Goal: Task Accomplishment & Management: Manage account settings

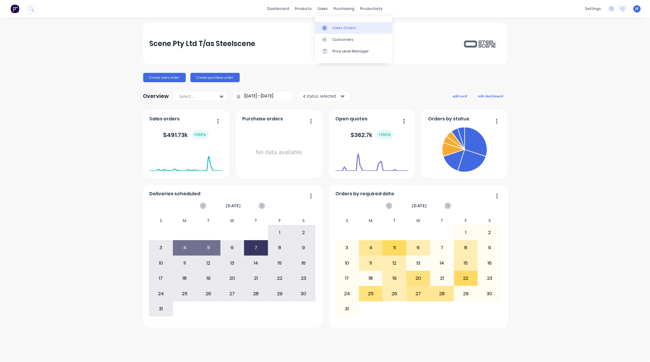
click at [332, 26] on link "Sales Orders" at bounding box center [353, 28] width 77 height 12
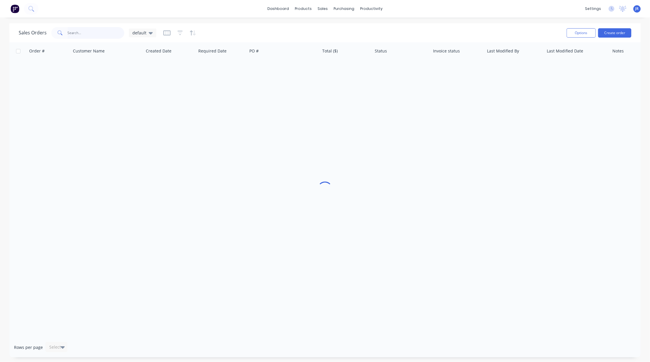
click at [102, 35] on input "text" at bounding box center [96, 33] width 57 height 12
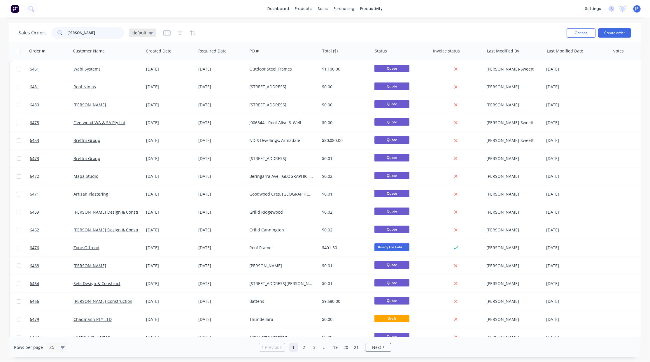
type input "[PERSON_NAME]"
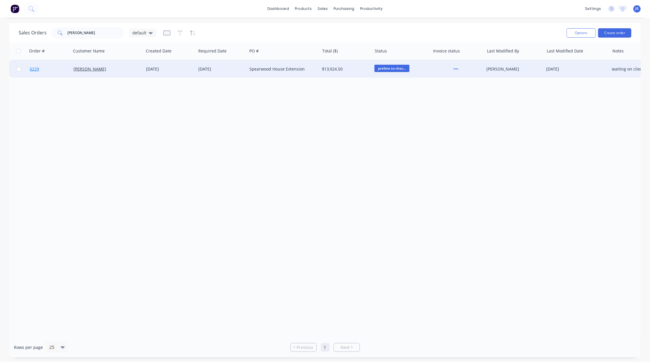
click at [35, 67] on span "6229" at bounding box center [34, 69] width 9 height 6
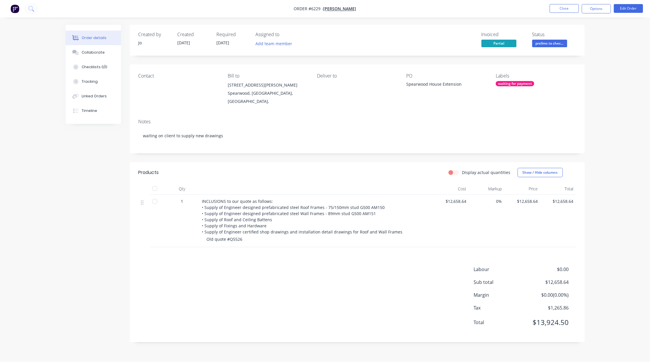
click at [403, 308] on div "Labour $0.00 Sub total $12,658.64 Margin $0.00 ( 0.00 %) Tax $1,265.86 Total $1…" at bounding box center [358, 300] width 438 height 68
click at [83, 45] on button "Order details" at bounding box center [93, 38] width 55 height 15
click at [88, 52] on div "Collaborate" at bounding box center [93, 52] width 23 height 5
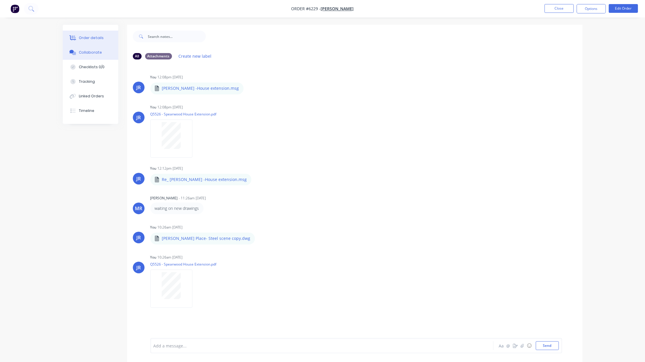
click at [77, 37] on button "Order details" at bounding box center [90, 38] width 55 height 15
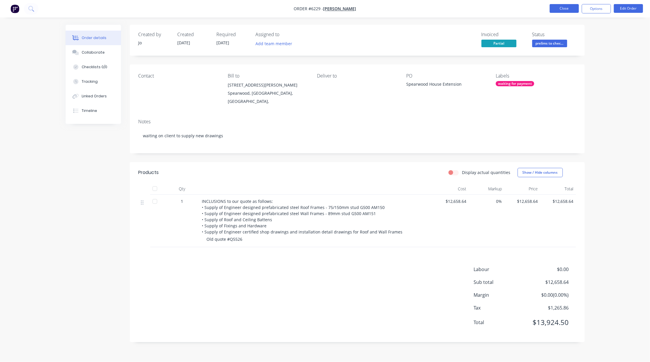
click at [564, 9] on button "Close" at bounding box center [564, 8] width 29 height 9
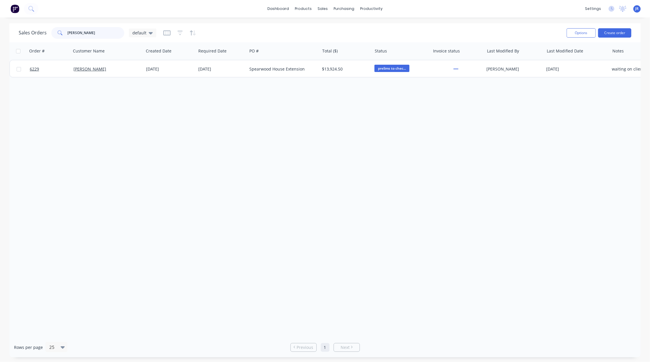
drag, startPoint x: 105, startPoint y: 33, endPoint x: 34, endPoint y: 34, distance: 70.6
click at [35, 34] on div "Sales Orders [PERSON_NAME] default" at bounding box center [88, 33] width 138 height 12
type input "spearw"
drag, startPoint x: 93, startPoint y: 31, endPoint x: 18, endPoint y: 30, distance: 75.9
click at [18, 30] on div "Sales Orders spearw default Options Create order" at bounding box center [325, 32] width 632 height 19
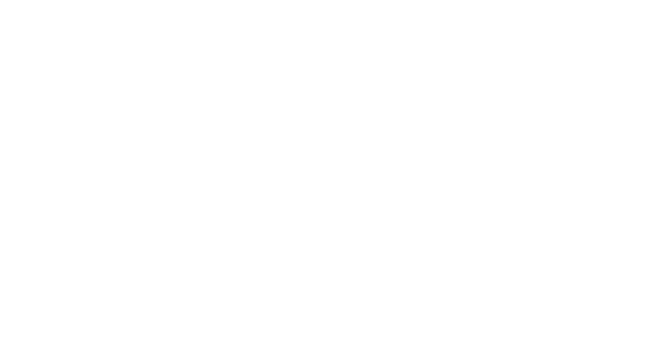
click at [205, 0] on html at bounding box center [325, 0] width 650 height 0
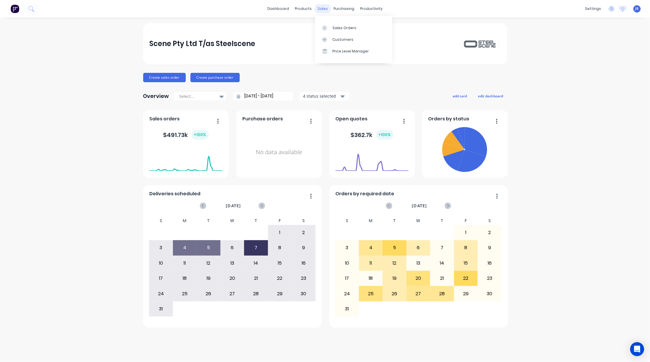
click at [320, 9] on div "sales" at bounding box center [323, 8] width 16 height 9
click at [326, 29] on icon at bounding box center [324, 27] width 5 height 5
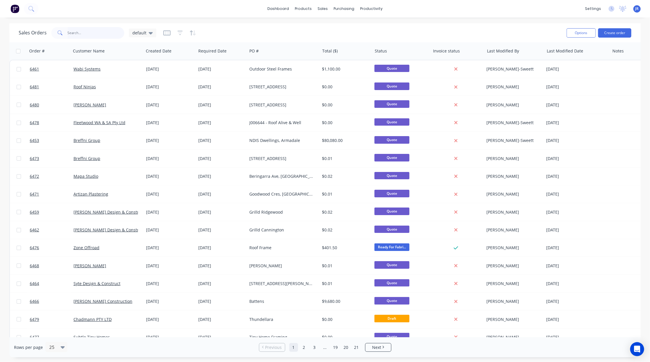
click at [81, 32] on input "text" at bounding box center [96, 33] width 57 height 12
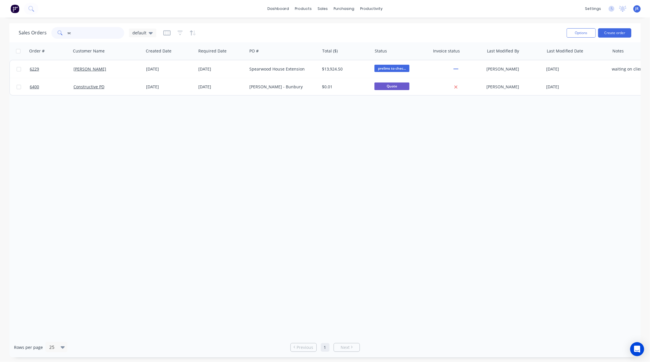
type input "s"
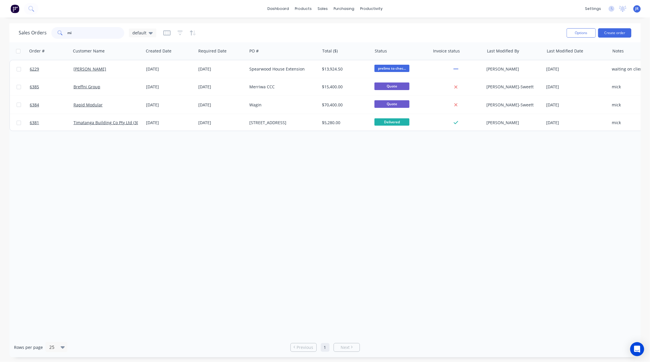
type input "m"
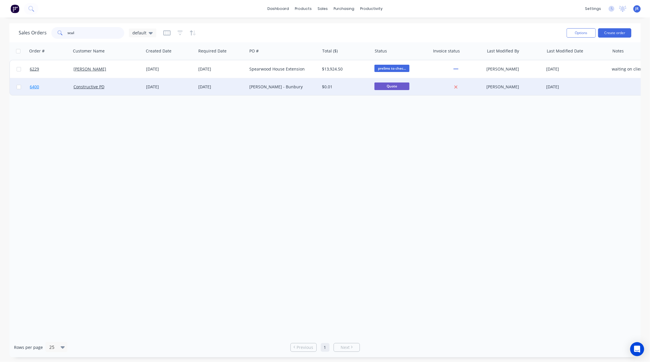
type input "scul"
click at [36, 85] on span "6400" at bounding box center [34, 87] width 9 height 6
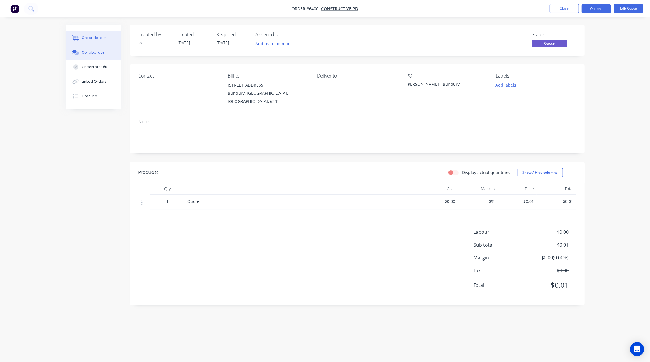
click at [93, 53] on div "Collaborate" at bounding box center [93, 52] width 23 height 5
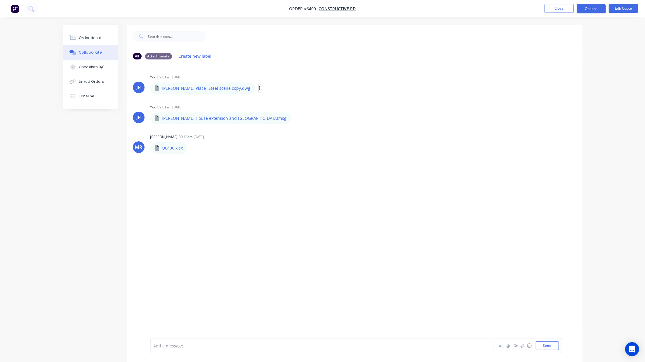
click at [259, 88] on icon "button" at bounding box center [260, 88] width 2 height 7
click at [265, 107] on button "Download" at bounding box center [298, 103] width 66 height 13
click at [277, 118] on icon "button" at bounding box center [278, 121] width 2 height 7
click at [559, 10] on button "Close" at bounding box center [558, 8] width 29 height 9
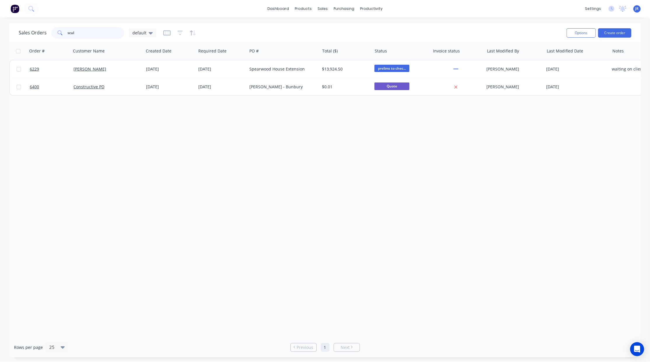
drag, startPoint x: 109, startPoint y: 35, endPoint x: -16, endPoint y: 35, distance: 124.9
click at [0, 35] on html "dashboard products sales purchasing productivity dashboard products Product Cat…" at bounding box center [325, 181] width 650 height 362
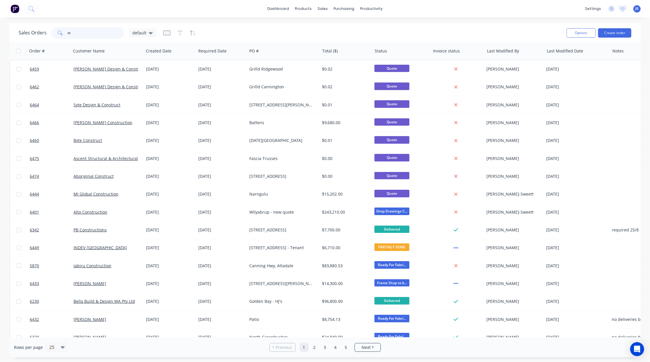
type input "s"
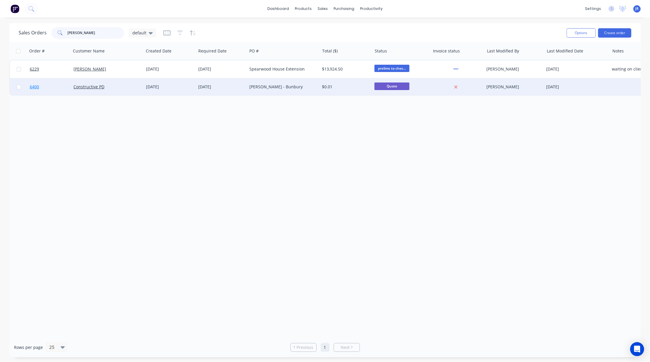
type input "scull"
click at [30, 86] on span "6400" at bounding box center [34, 87] width 9 height 6
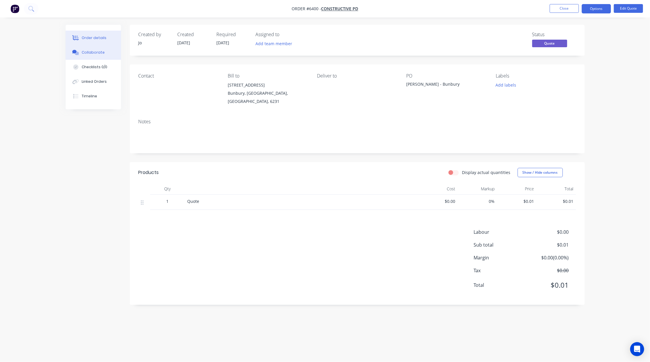
click at [90, 54] on div "Collaborate" at bounding box center [93, 52] width 23 height 5
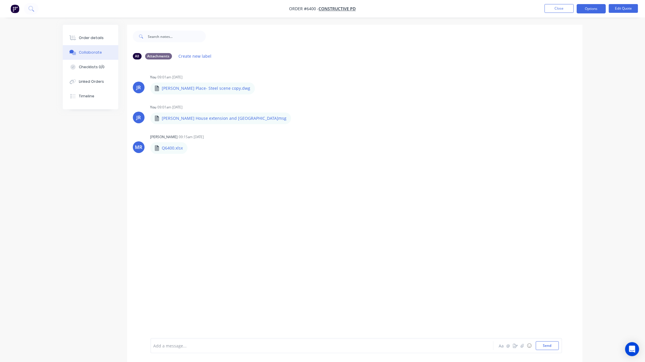
click at [130, 289] on div "JR You 09:01am 21/07/25 Mears Place- Steel scene copy.dwg Mears Place- Steel sc…" at bounding box center [354, 201] width 455 height 274
click at [559, 10] on button "Close" at bounding box center [558, 8] width 29 height 9
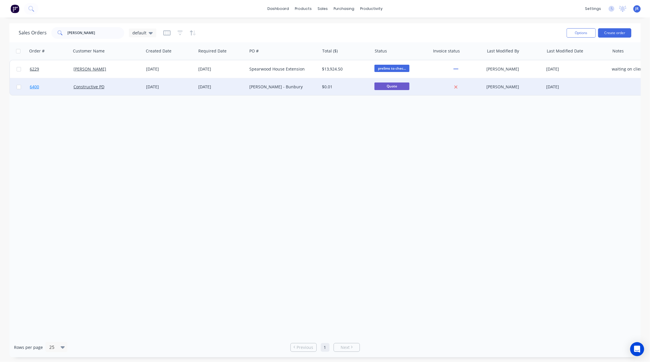
click at [34, 86] on span "6400" at bounding box center [34, 87] width 9 height 6
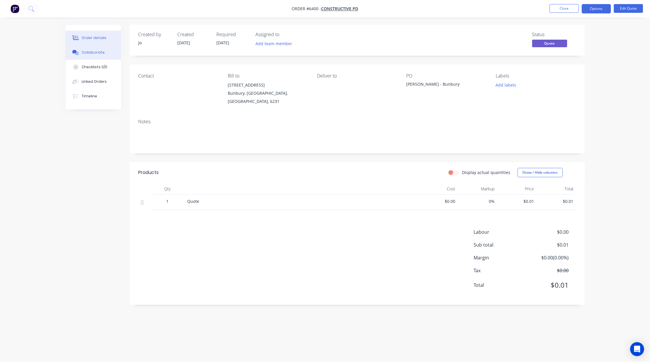
click at [85, 50] on div "Collaborate" at bounding box center [93, 52] width 23 height 5
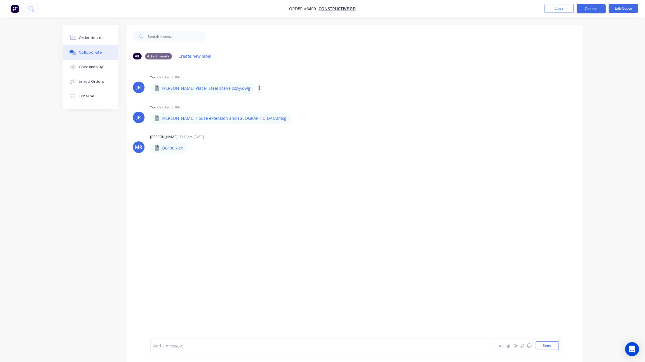
click at [259, 88] on icon "button" at bounding box center [259, 88] width 1 height 5
click at [0, 0] on button "Download" at bounding box center [0, 0] width 0 height 0
click at [259, 88] on icon "button" at bounding box center [260, 88] width 2 height 7
click at [265, 102] on button "Download" at bounding box center [298, 103] width 66 height 13
click at [105, 37] on button "Order details" at bounding box center [90, 38] width 55 height 15
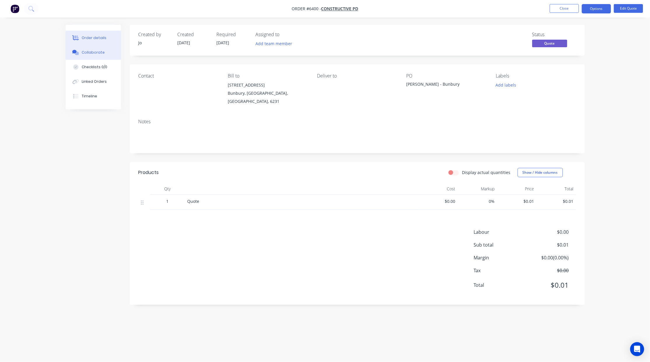
click at [96, 50] on div "Collaborate" at bounding box center [93, 52] width 23 height 5
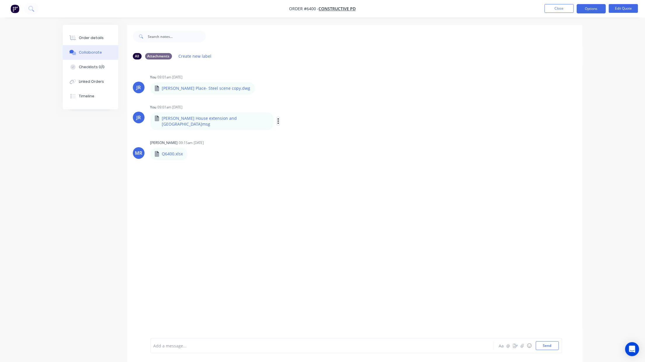
click at [277, 119] on icon "button" at bounding box center [278, 121] width 2 height 7
click at [284, 135] on button "Download" at bounding box center [317, 136] width 66 height 13
click at [84, 40] on div "Order details" at bounding box center [91, 37] width 25 height 5
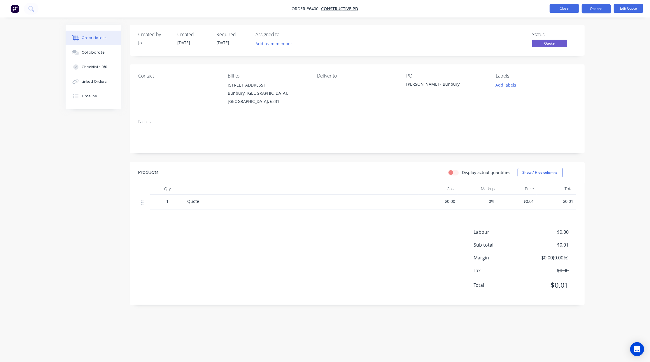
click at [566, 4] on button "Close" at bounding box center [564, 8] width 29 height 9
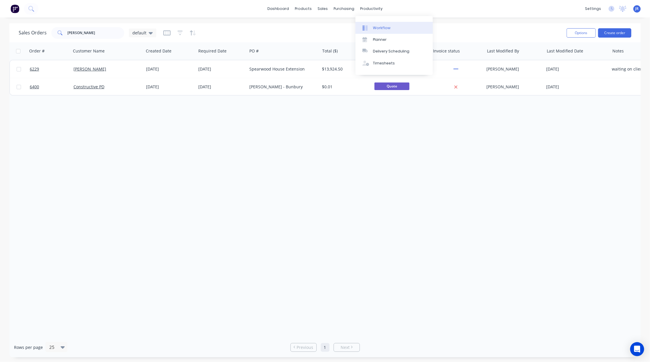
click at [370, 25] on div at bounding box center [367, 27] width 9 height 5
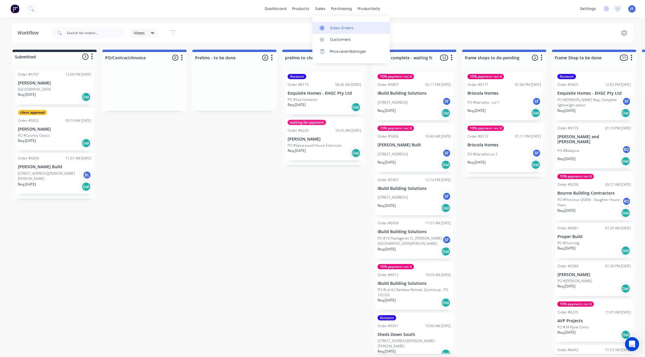
click at [330, 30] on div "Sales Orders" at bounding box center [342, 27] width 24 height 5
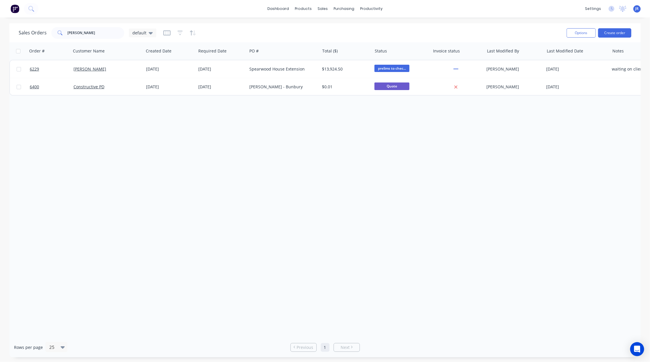
click at [167, 294] on div "Order # Customer Name Created Date Required Date PO # Total ($) Status Invoice …" at bounding box center [325, 189] width 632 height 295
drag, startPoint x: 86, startPoint y: 33, endPoint x: -29, endPoint y: 41, distance: 115.5
click at [0, 41] on html "dashboard products sales purchasing productivity dashboard products Product Cat…" at bounding box center [325, 181] width 650 height 362
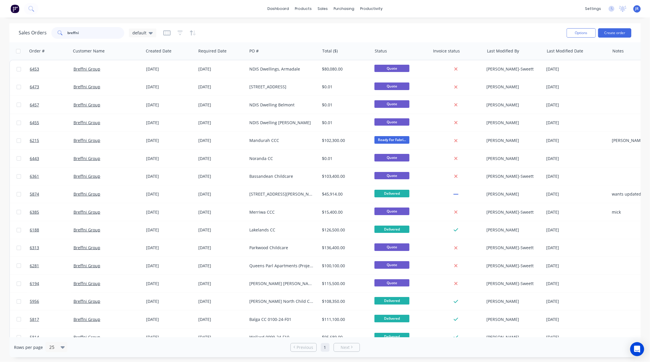
type input "breffni"
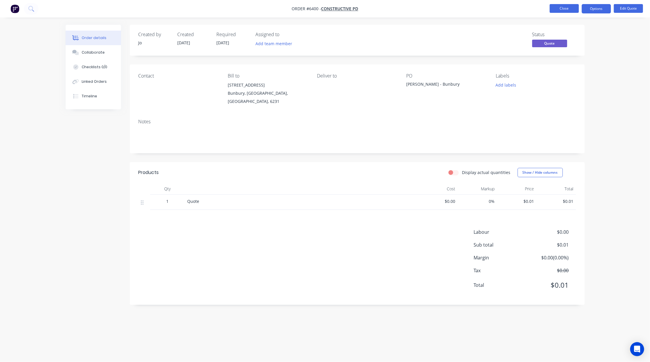
click at [556, 8] on button "Close" at bounding box center [564, 8] width 29 height 9
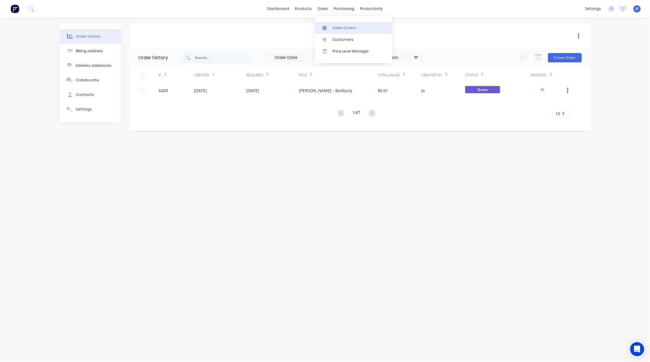
click at [325, 26] on icon at bounding box center [325, 27] width 2 height 3
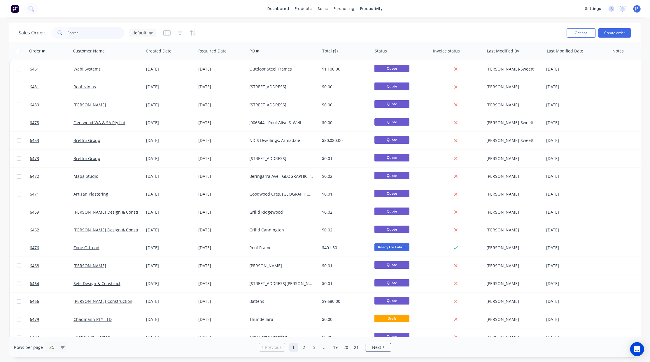
click at [81, 31] on input "text" at bounding box center [96, 33] width 57 height 12
type input "scully"
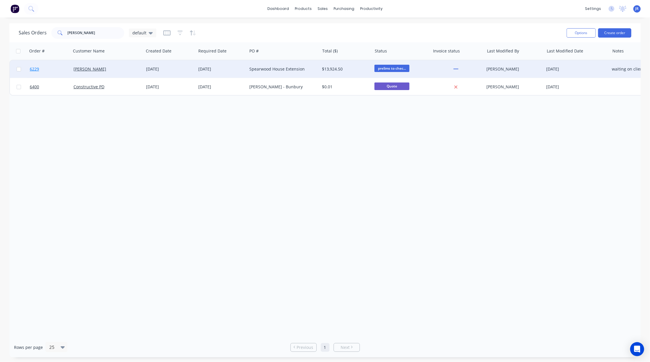
click at [33, 68] on span "6229" at bounding box center [34, 69] width 9 height 6
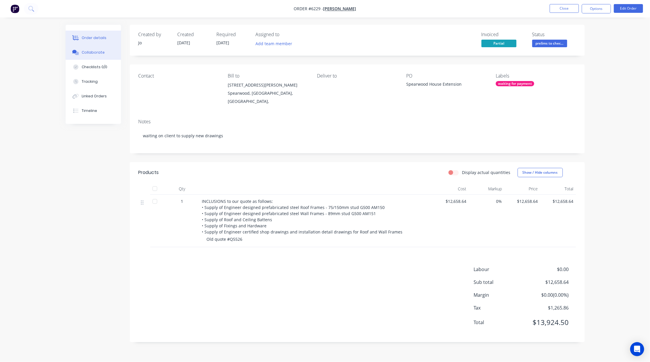
click at [95, 49] on button "Collaborate" at bounding box center [93, 52] width 55 height 15
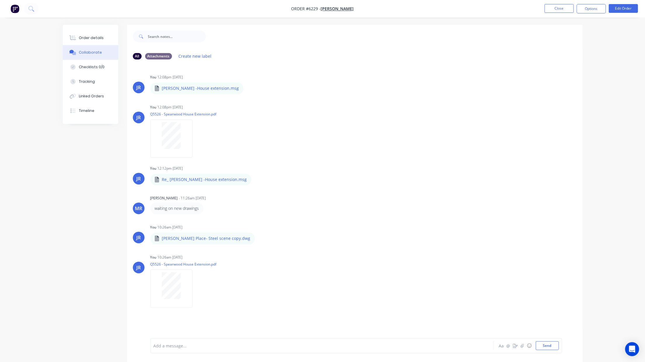
drag, startPoint x: 93, startPoint y: 297, endPoint x: 110, endPoint y: 238, distance: 61.4
click at [96, 297] on div "All Attachments Create new label JR You 12:08pm 29/04/25 Mick Scully -House ext…" at bounding box center [322, 198] width 519 height 346
click at [92, 40] on div "Order details" at bounding box center [91, 37] width 25 height 5
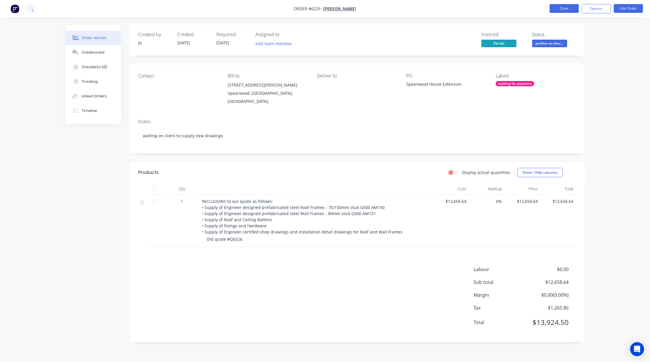
click at [572, 6] on button "Close" at bounding box center [564, 8] width 29 height 9
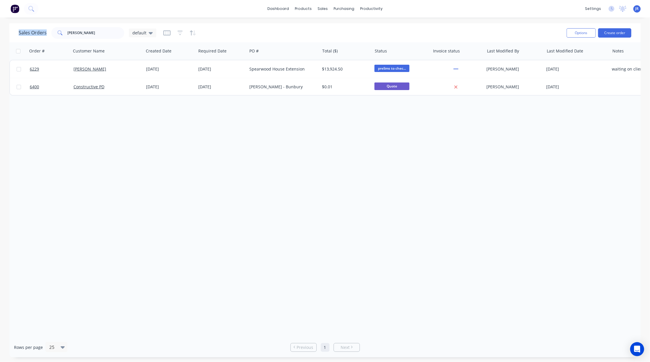
drag, startPoint x: 89, startPoint y: 26, endPoint x: -18, endPoint y: 26, distance: 107.7
click at [0, 26] on html "dashboard products sales purchasing productivity dashboard products Product Cat…" at bounding box center [325, 181] width 650 height 362
drag, startPoint x: 85, startPoint y: 32, endPoint x: 36, endPoint y: 34, distance: 50.0
click at [36, 34] on div "Sales Orders scully default" at bounding box center [88, 33] width 138 height 12
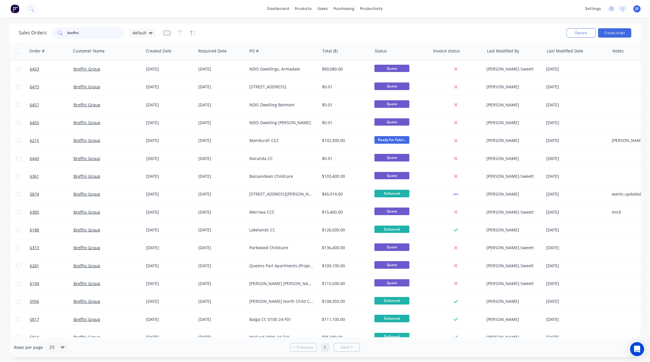
drag, startPoint x: 86, startPoint y: 34, endPoint x: -60, endPoint y: 32, distance: 146.8
click at [0, 32] on html "dashboard products sales purchasing productivity dashboard products Product Cat…" at bounding box center [325, 181] width 650 height 362
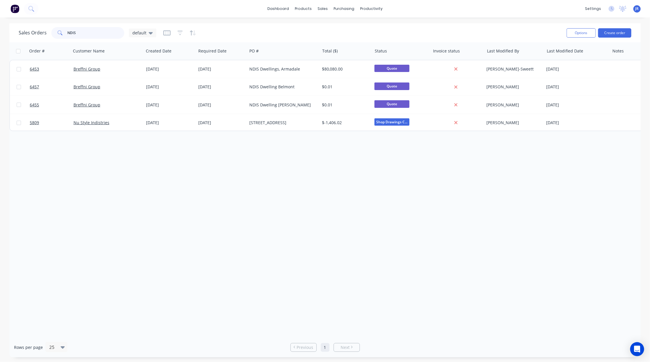
type input "NDIS"
drag, startPoint x: 78, startPoint y: 36, endPoint x: -14, endPoint y: 35, distance: 91.3
click at [0, 35] on html "dashboard products sales purchasing productivity dashboard products Product Cat…" at bounding box center [325, 181] width 650 height 362
type input "c"
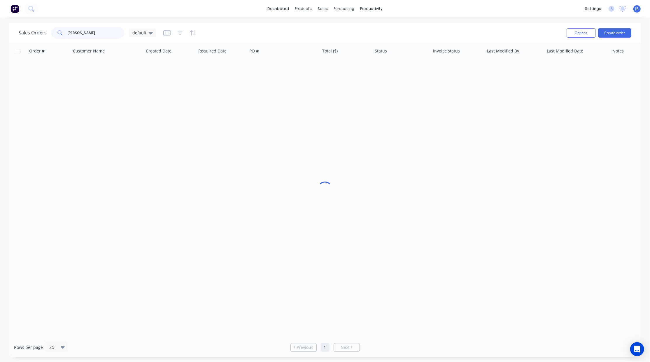
type input "scully"
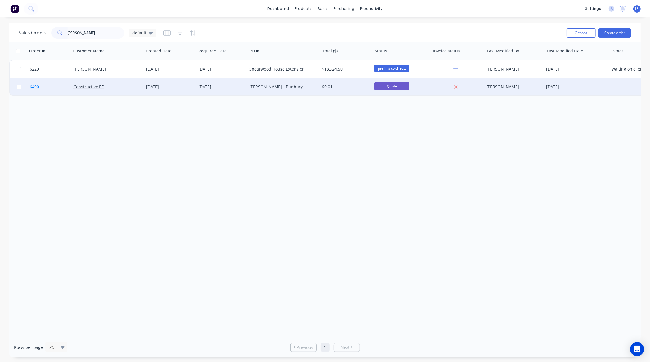
click at [36, 89] on span "6400" at bounding box center [34, 87] width 9 height 6
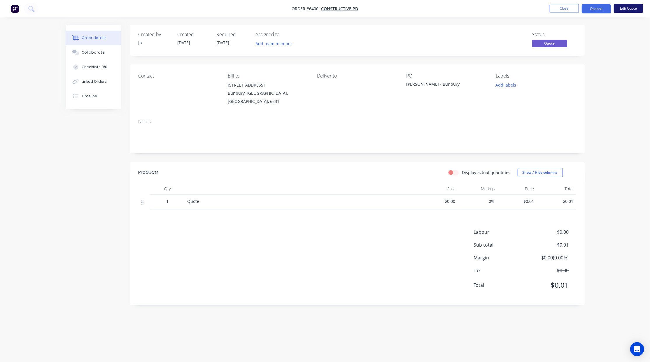
click at [632, 4] on button "Edit Quote" at bounding box center [628, 8] width 29 height 9
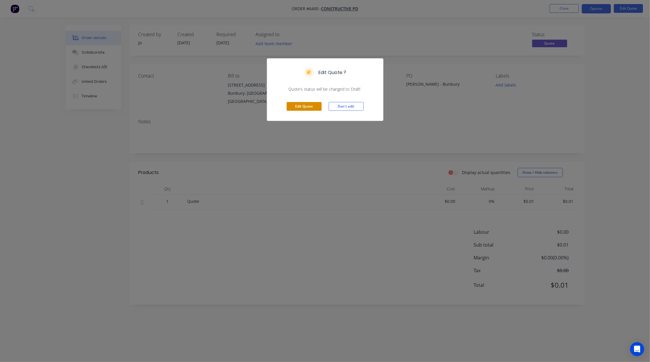
click at [306, 104] on button "Edit Quote" at bounding box center [304, 106] width 35 height 9
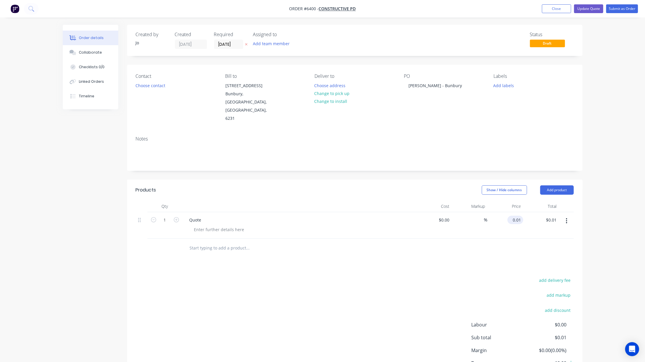
click at [517, 216] on input "0.01" at bounding box center [515, 220] width 13 height 8
type input "$0.00"
click at [586, 8] on button "Update Quote" at bounding box center [588, 8] width 29 height 9
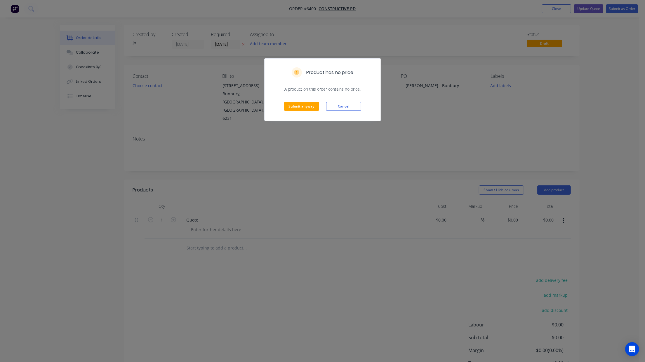
click at [290, 111] on div "Submit anyway Cancel" at bounding box center [322, 106] width 116 height 29
click at [291, 110] on button "Submit anyway" at bounding box center [301, 106] width 35 height 9
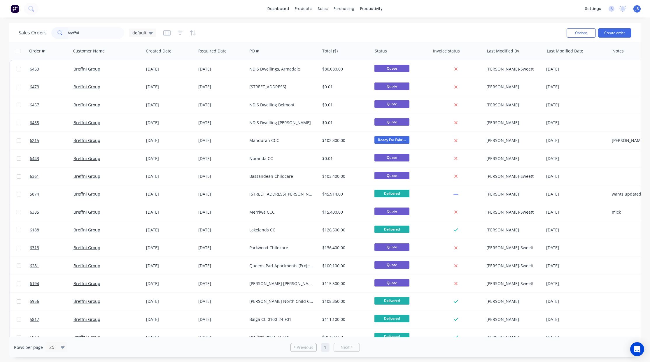
click at [0, 40] on html "dashboard products sales purchasing productivity dashboard products Product Cat…" at bounding box center [325, 181] width 650 height 362
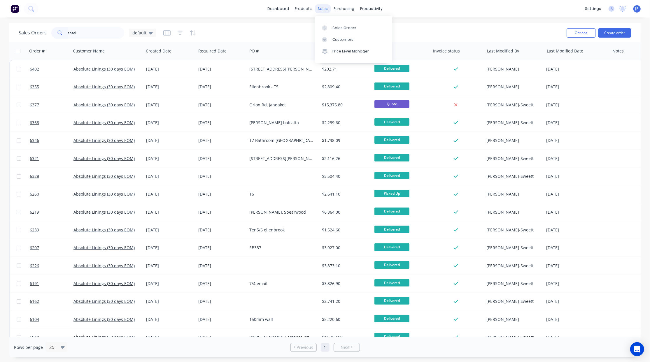
click at [320, 12] on div "sales" at bounding box center [323, 8] width 16 height 9
drag, startPoint x: 89, startPoint y: 32, endPoint x: -3, endPoint y: 27, distance: 91.7
click at [0, 27] on html "dashboard products sales purchasing productivity dashboard products Product Cat…" at bounding box center [325, 181] width 650 height 362
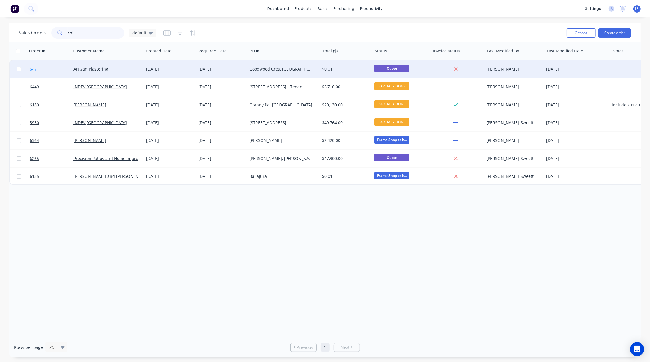
type input "arti"
click at [37, 67] on span "6471" at bounding box center [34, 69] width 9 height 6
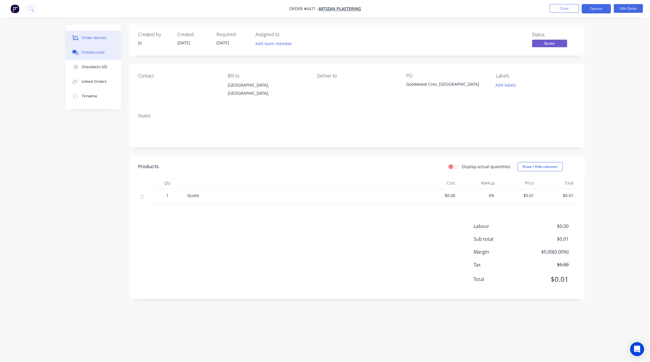
click at [85, 51] on div "Collaborate" at bounding box center [93, 52] width 23 height 5
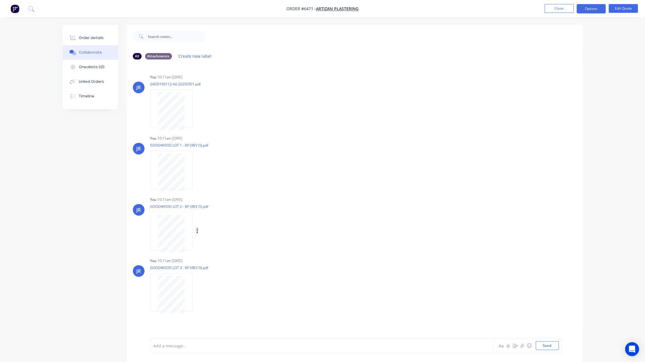
click at [198, 230] on icon "button" at bounding box center [197, 231] width 2 height 7
click at [207, 246] on button "Download" at bounding box center [236, 246] width 66 height 13
click at [196, 292] on button "button" at bounding box center [197, 293] width 2 height 8
click at [209, 308] on button "Download" at bounding box center [236, 308] width 66 height 13
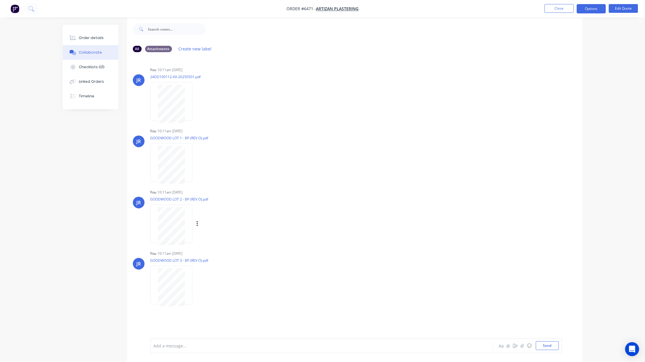
scroll to position [9, 0]
click at [546, 345] on button "Send" at bounding box center [546, 346] width 23 height 9
click at [97, 304] on div "All Attachments Create new label JR You 10:11am 22/08/25 24DD100112-All-2025050…" at bounding box center [322, 189] width 519 height 346
click at [552, 345] on button "Send" at bounding box center [546, 346] width 23 height 9
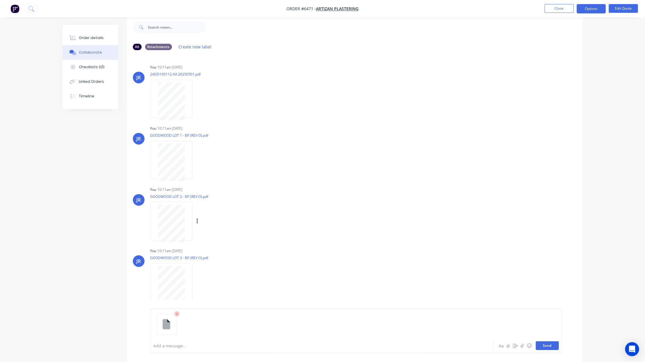
click at [549, 347] on button "Send" at bounding box center [546, 346] width 23 height 9
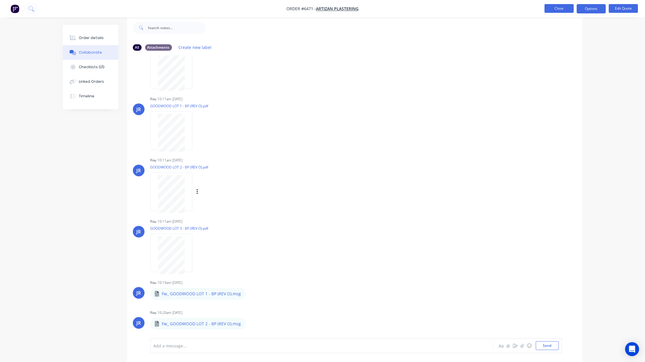
click at [567, 8] on button "Close" at bounding box center [558, 8] width 29 height 9
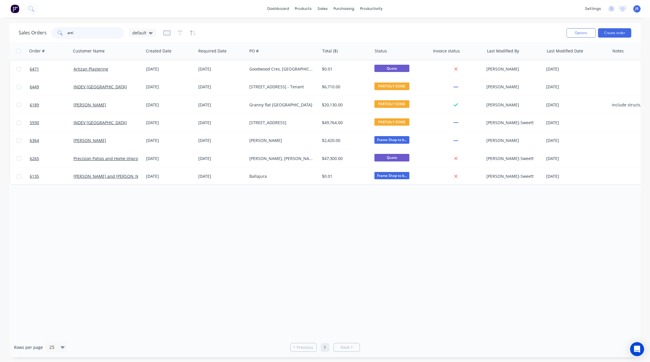
drag, startPoint x: 95, startPoint y: 30, endPoint x: -26, endPoint y: 34, distance: 121.1
click at [0, 34] on html "dashboard products sales purchasing productivity dashboard products Product Cat…" at bounding box center [325, 181] width 650 height 362
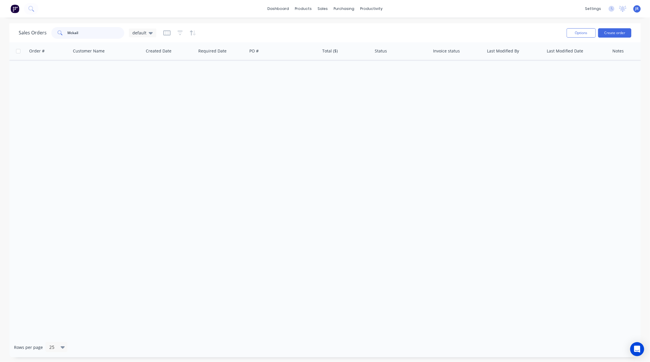
drag, startPoint x: 94, startPoint y: 31, endPoint x: -34, endPoint y: 21, distance: 128.2
click at [0, 21] on html "dashboard products sales purchasing productivity dashboard products Product Cat…" at bounding box center [325, 181] width 650 height 362
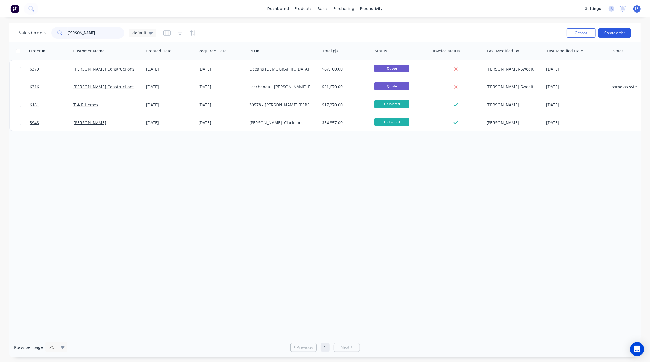
type input "smith"
click at [615, 35] on button "Create order" at bounding box center [614, 32] width 33 height 9
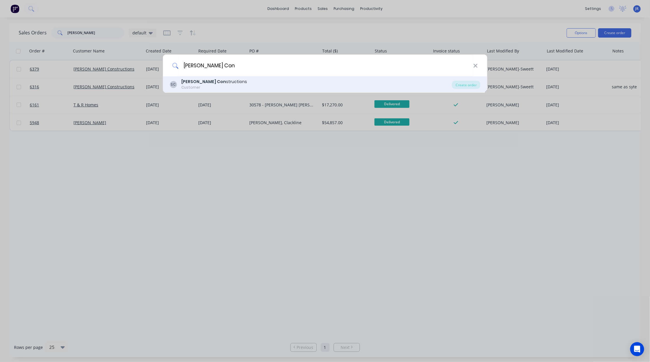
type input "Smith Con"
click at [208, 82] on div "Smith Con structions" at bounding box center [214, 82] width 66 height 6
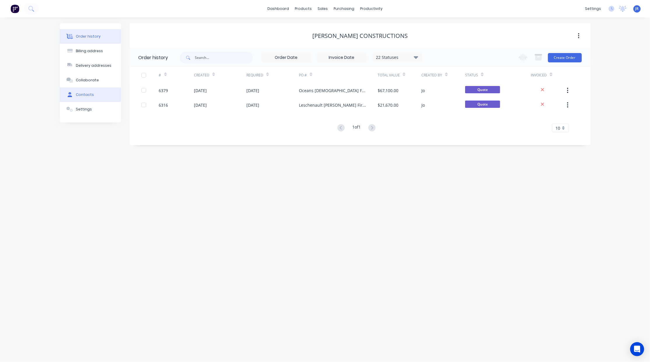
click at [74, 92] on div at bounding box center [70, 94] width 9 height 5
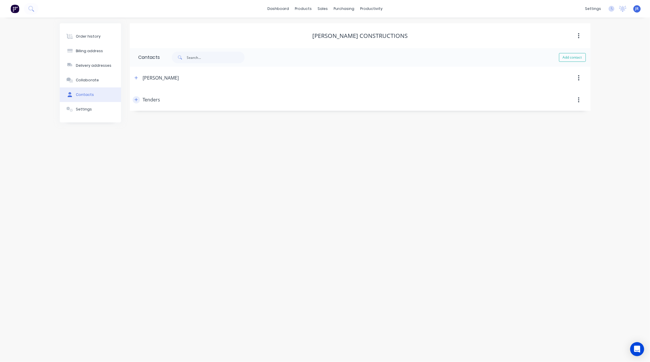
click at [135, 98] on icon "button" at bounding box center [137, 100] width 4 height 4
click at [75, 29] on button "Order history" at bounding box center [90, 36] width 61 height 15
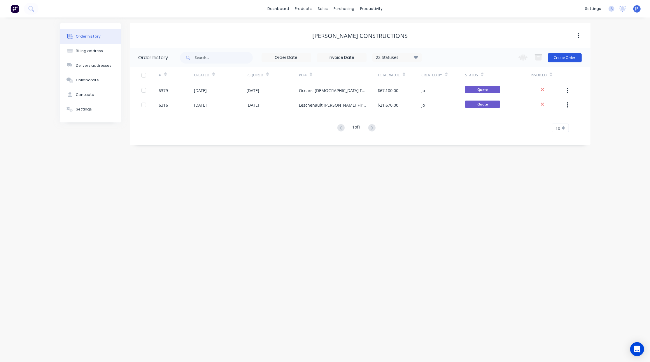
click at [568, 59] on button "Create Order" at bounding box center [565, 57] width 34 height 9
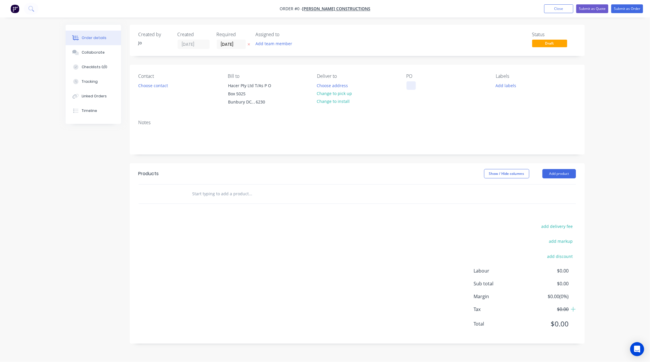
click at [416, 84] on div at bounding box center [411, 85] width 9 height 8
click at [211, 201] on div "Order details Collaborate Checklists 0/0 Tracking Linked Orders Timeline Order …" at bounding box center [325, 189] width 531 height 328
click at [212, 198] on input "text" at bounding box center [250, 194] width 117 height 12
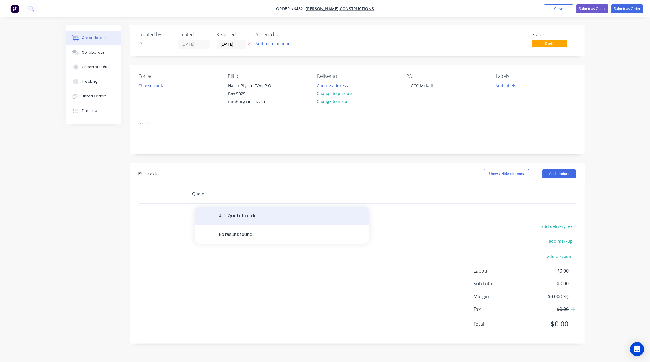
type input "Quote"
click at [221, 217] on button "Add Quote to order" at bounding box center [282, 216] width 175 height 19
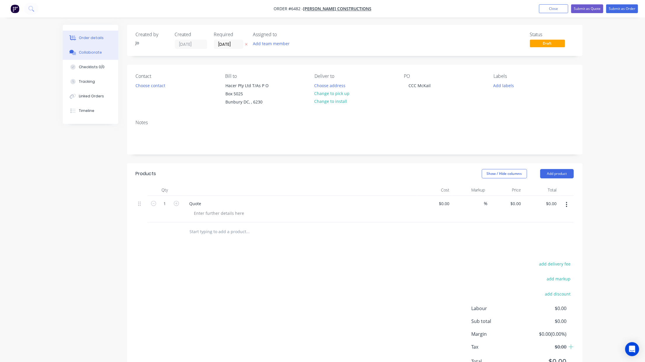
click at [96, 53] on div "Collaborate" at bounding box center [90, 52] width 23 height 5
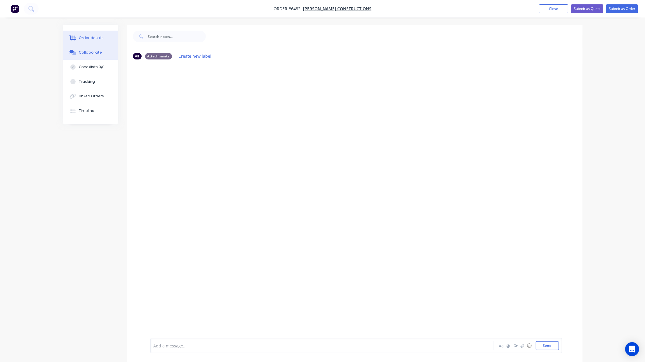
click at [90, 34] on button "Order details" at bounding box center [90, 38] width 55 height 15
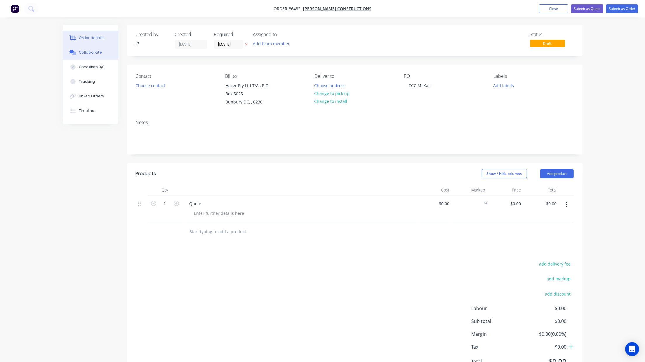
click at [85, 53] on div "Collaborate" at bounding box center [90, 52] width 23 height 5
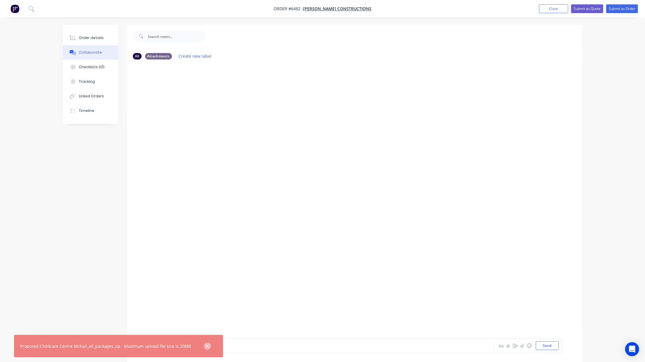
click at [204, 343] on button "button" at bounding box center [207, 346] width 7 height 7
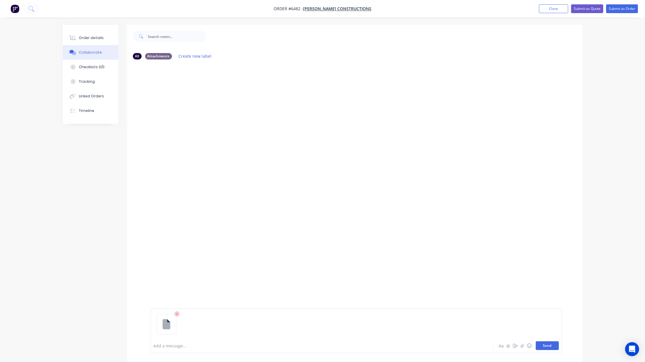
click at [549, 344] on button "Send" at bounding box center [546, 346] width 23 height 9
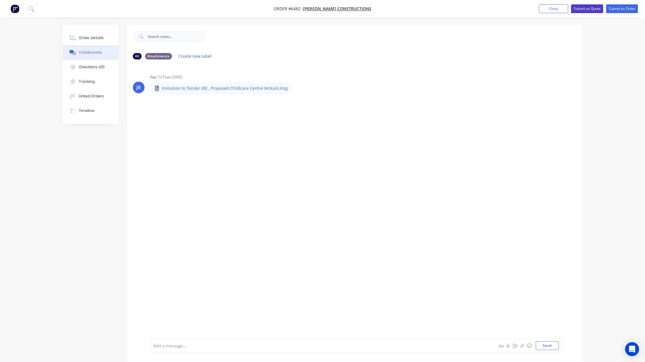
click at [584, 13] on button "Submit as Quote" at bounding box center [587, 8] width 32 height 9
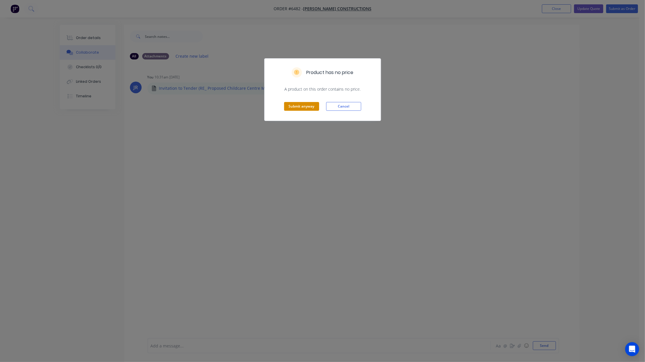
click at [294, 106] on button "Submit anyway" at bounding box center [301, 106] width 35 height 9
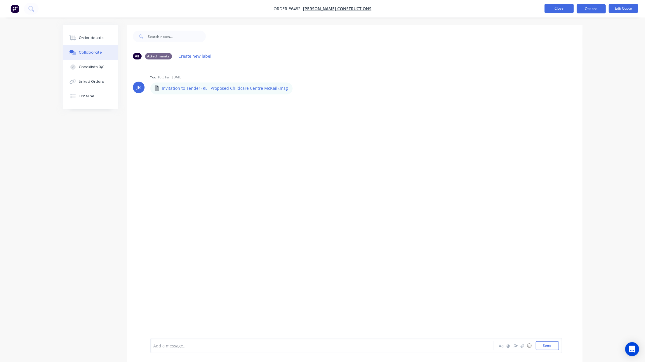
click at [553, 5] on button "Close" at bounding box center [558, 8] width 29 height 9
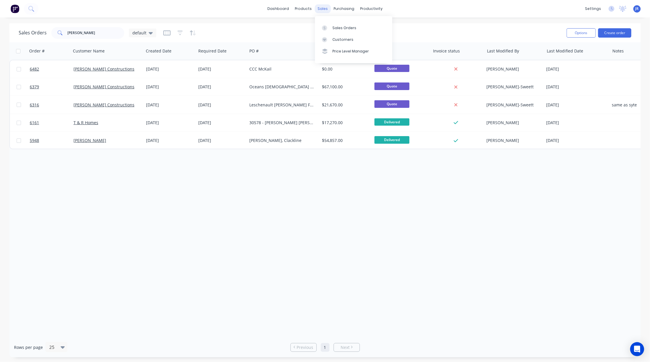
click at [329, 9] on div "sales" at bounding box center [323, 8] width 16 height 9
drag, startPoint x: 84, startPoint y: 29, endPoint x: -44, endPoint y: 27, distance: 128.4
click at [0, 27] on html "dashboard products sales purchasing productivity dashboard products Product Cat…" at bounding box center [325, 181] width 650 height 362
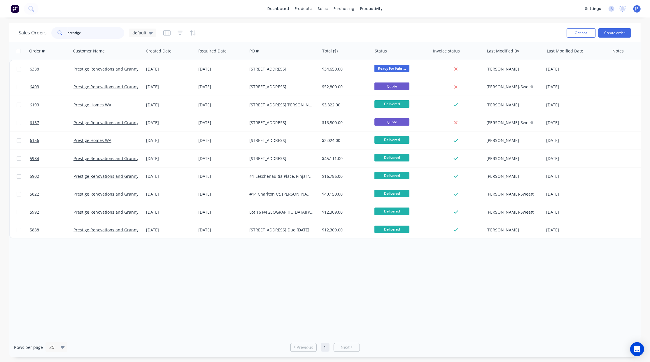
drag, startPoint x: 89, startPoint y: 32, endPoint x: -37, endPoint y: 29, distance: 125.8
click at [0, 29] on html "dashboard products sales purchasing productivity dashboard products Product Cat…" at bounding box center [325, 181] width 650 height 362
type input "zone"
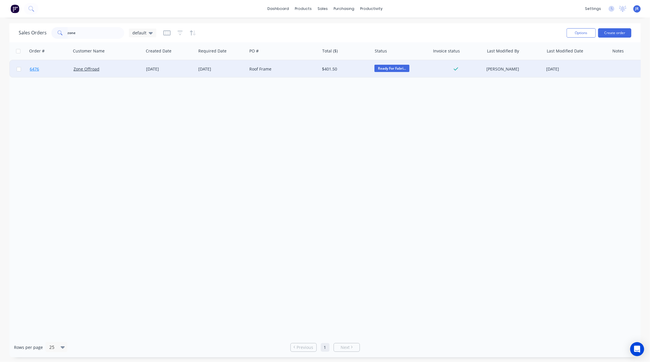
click at [33, 67] on span "6476" at bounding box center [34, 69] width 9 height 6
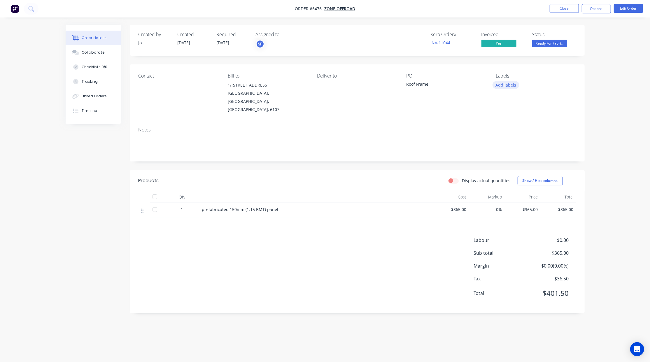
click at [513, 86] on button "Add labels" at bounding box center [506, 85] width 27 height 8
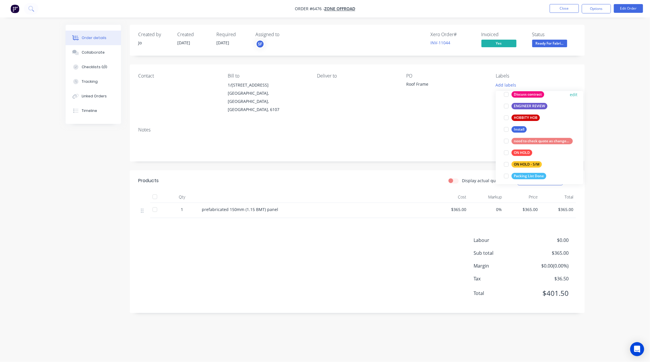
scroll to position [156, 0]
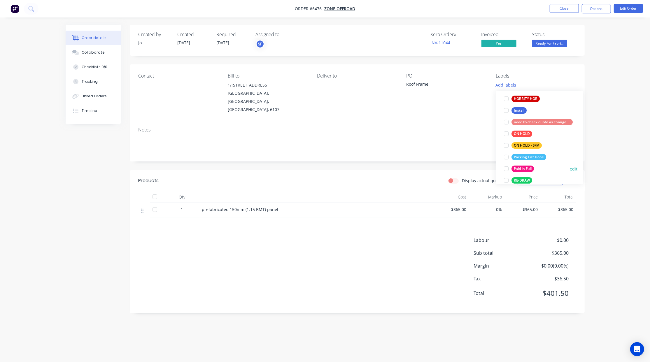
click at [507, 169] on div at bounding box center [507, 169] width 12 height 12
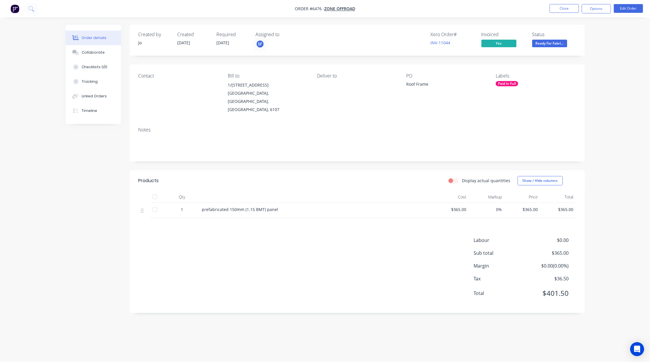
click at [552, 63] on div "Created by Jo Created 23/08/25 Required 22/08/25 Assigned to SF Xero Order # IN…" at bounding box center [357, 169] width 455 height 289
click at [566, 12] on button "Close" at bounding box center [564, 8] width 29 height 9
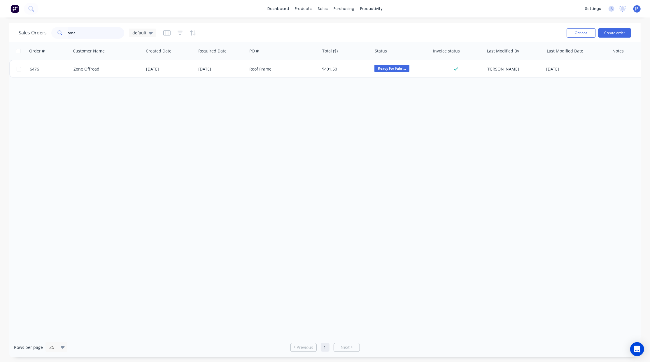
drag, startPoint x: -15, startPoint y: 20, endPoint x: -43, endPoint y: 16, distance: 28.9
click at [0, 16] on html "dashboard products sales purchasing productivity dashboard products Product Cat…" at bounding box center [325, 181] width 650 height 362
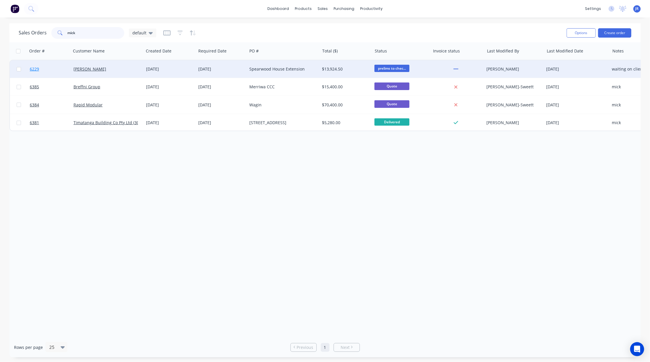
type input "mick"
click at [36, 69] on span "6229" at bounding box center [34, 69] width 9 height 6
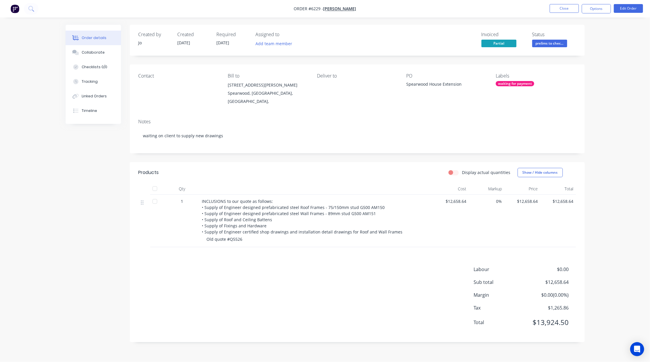
click at [508, 85] on div "waiting for payment" at bounding box center [515, 83] width 39 height 5
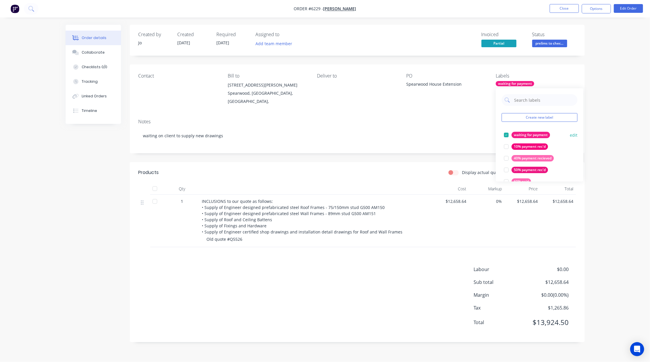
click at [505, 138] on div at bounding box center [507, 135] width 12 height 12
click at [507, 138] on div at bounding box center [507, 138] width 12 height 12
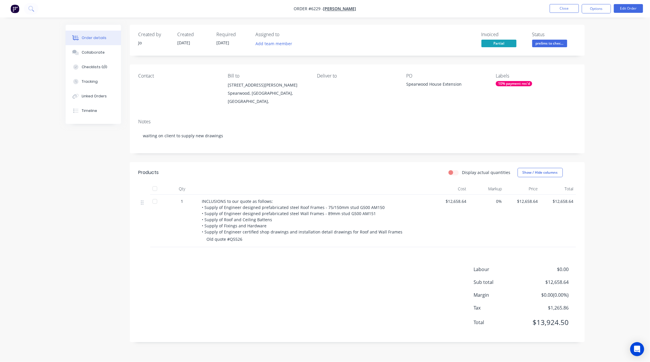
click at [551, 66] on div "Contact Bill to 3 Mears Place Spearwood, Western Australia, Australia, Deliver …" at bounding box center [357, 89] width 455 height 50
click at [564, 7] on button "Close" at bounding box center [564, 8] width 29 height 9
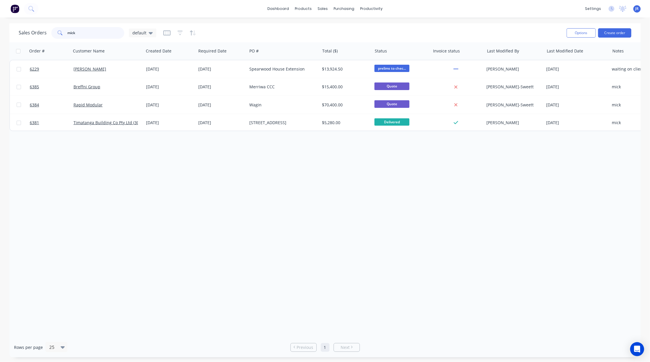
drag, startPoint x: 87, startPoint y: 28, endPoint x: -20, endPoint y: 31, distance: 106.3
click at [0, 31] on html "dashboard products sales purchasing productivity dashboard products Product Cat…" at bounding box center [325, 181] width 650 height 362
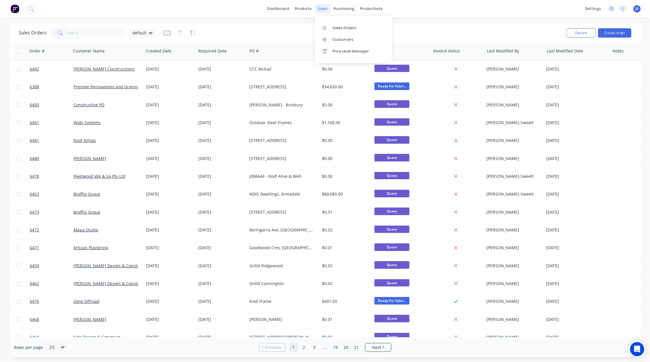
click at [319, 8] on div "sales" at bounding box center [323, 8] width 16 height 9
click at [330, 27] on div at bounding box center [326, 27] width 9 height 5
click at [89, 33] on input "text" at bounding box center [96, 33] width 57 height 12
type input "breffni"
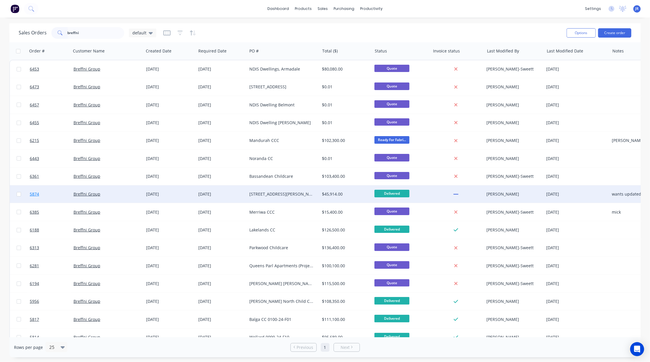
click at [33, 194] on span "5874" at bounding box center [34, 194] width 9 height 6
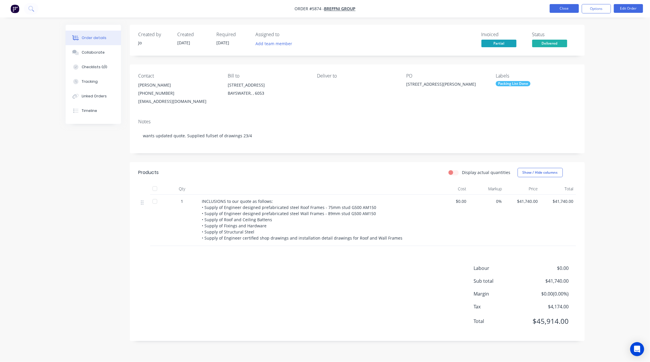
click at [556, 8] on button "Close" at bounding box center [564, 8] width 29 height 9
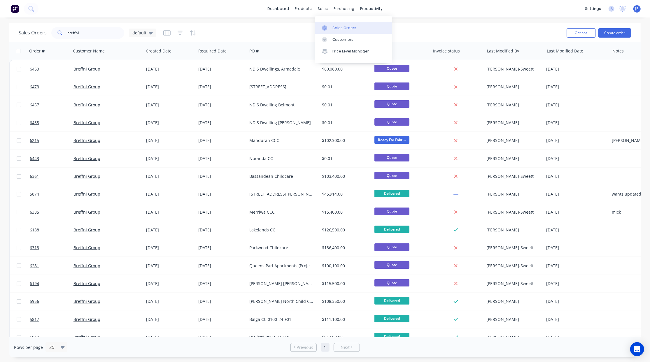
click at [329, 27] on div at bounding box center [326, 27] width 9 height 5
drag, startPoint x: 99, startPoint y: 34, endPoint x: 9, endPoint y: 24, distance: 90.5
click at [11, 24] on div "Sales Orders breffni default Options Create order" at bounding box center [325, 32] width 632 height 19
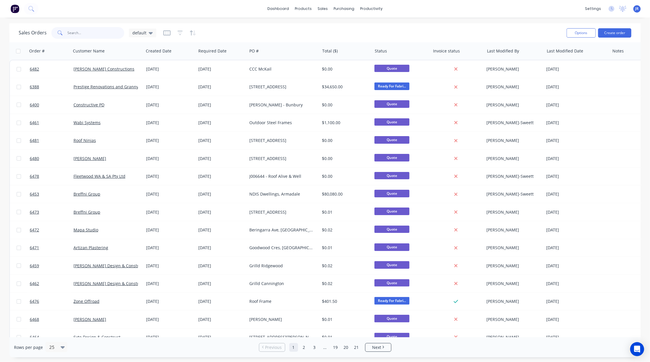
click at [103, 30] on input "text" at bounding box center [96, 33] width 57 height 12
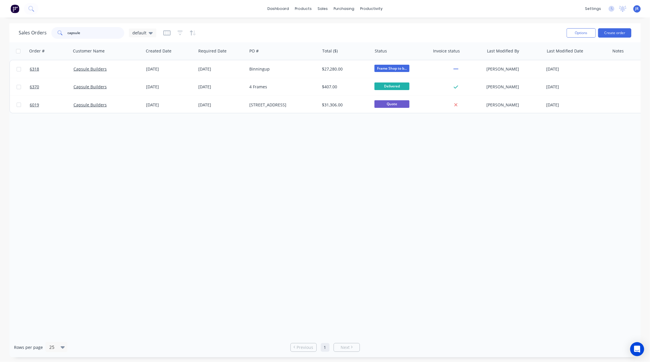
drag, startPoint x: 91, startPoint y: 29, endPoint x: -34, endPoint y: 33, distance: 124.7
click at [0, 33] on html "dashboard products sales purchasing productivity dashboard products Product Cat…" at bounding box center [325, 181] width 650 height 362
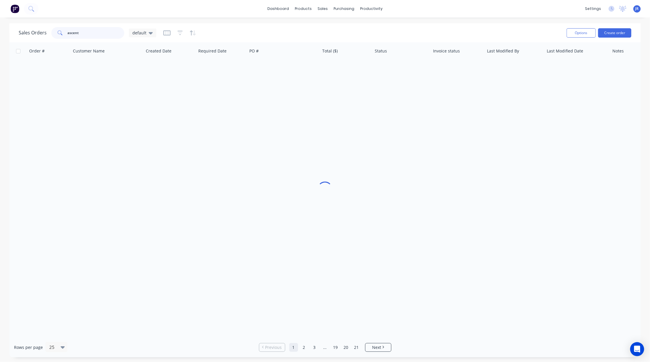
type input "ascent"
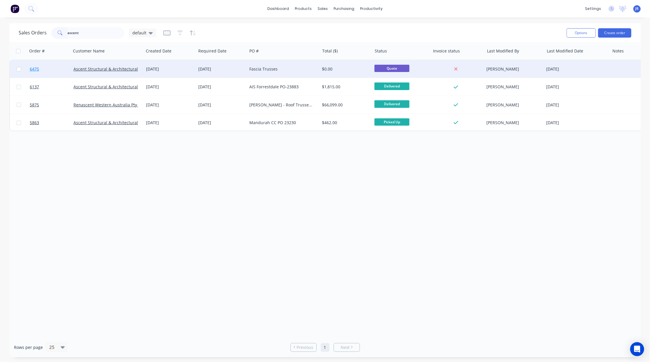
click at [31, 68] on span "6475" at bounding box center [34, 69] width 9 height 6
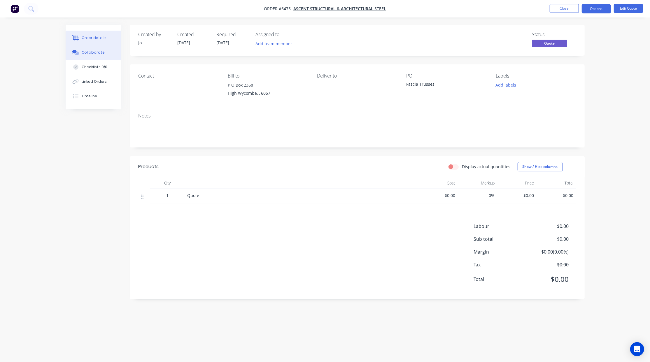
click at [101, 52] on div "Collaborate" at bounding box center [93, 52] width 23 height 5
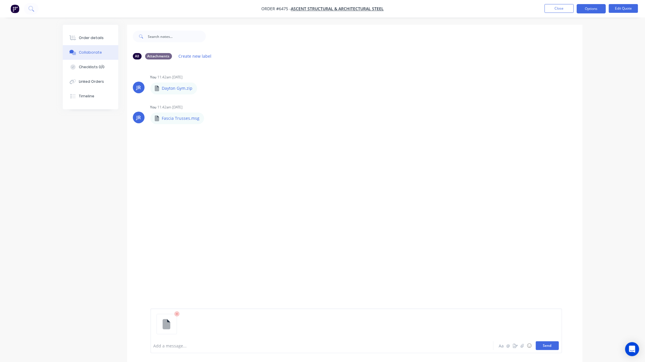
click at [549, 343] on button "Send" at bounding box center [546, 346] width 23 height 9
click at [101, 36] on div "Order details" at bounding box center [91, 37] width 25 height 5
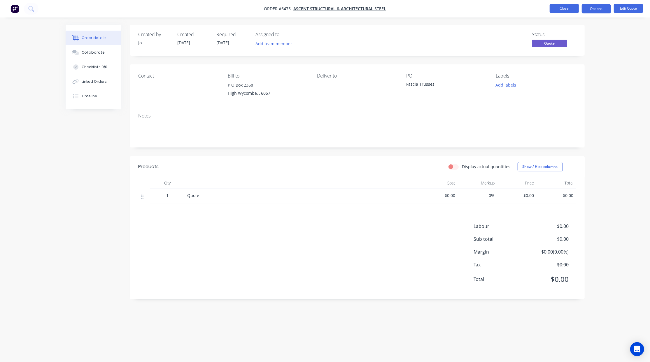
click at [556, 11] on button "Close" at bounding box center [564, 8] width 29 height 9
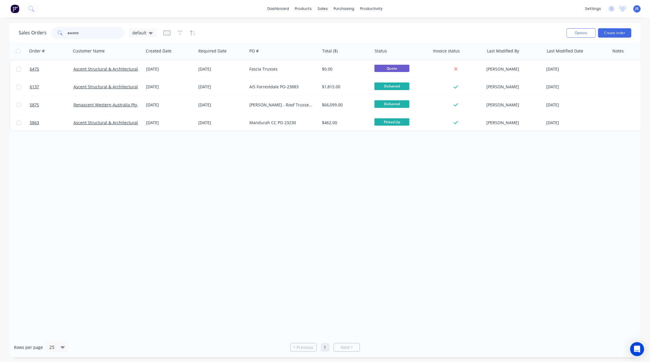
drag, startPoint x: 98, startPoint y: 32, endPoint x: -137, endPoint y: 23, distance: 235.1
click at [0, 23] on html "dashboard products sales purchasing productivity dashboard products Product Cat…" at bounding box center [325, 181] width 650 height 362
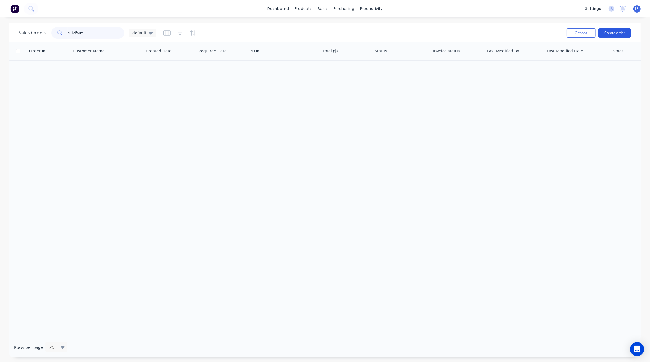
type input "buildform"
click at [616, 34] on button "Create order" at bounding box center [614, 32] width 33 height 9
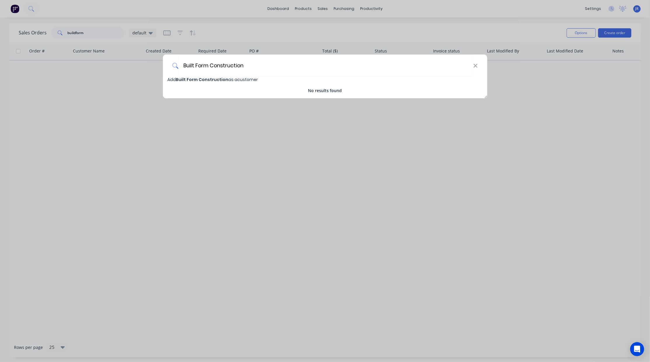
type input "Built Form Construction"
click at [224, 77] on span "Built Form Construction" at bounding box center [202, 80] width 53 height 6
select select "AU"
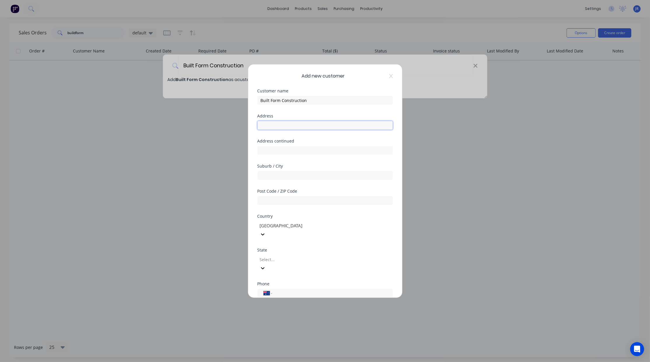
click at [270, 124] on input "text" at bounding box center [325, 125] width 135 height 9
type input "8/7 Guthrie St"
type input "Osbourne Parl"
type input "6017"
click at [282, 256] on div at bounding box center [301, 259] width 84 height 7
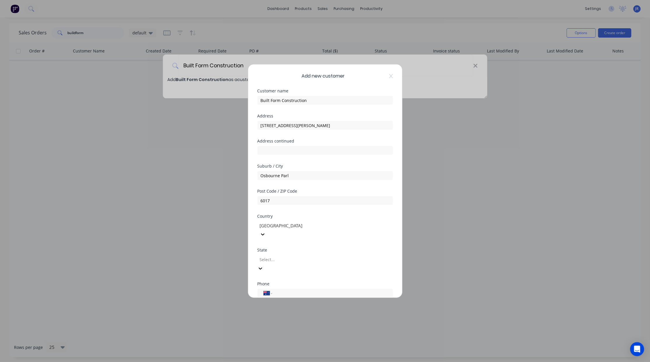
scroll to position [9, 0]
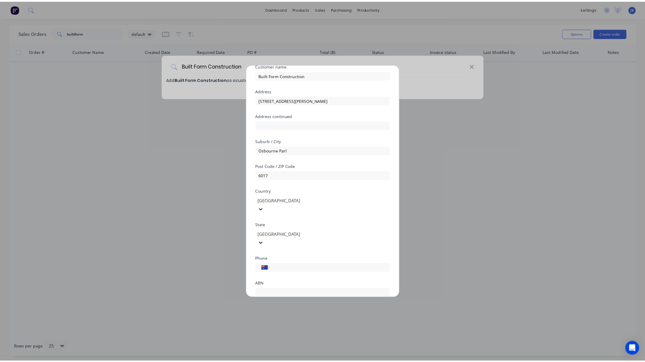
scroll to position [52, 0]
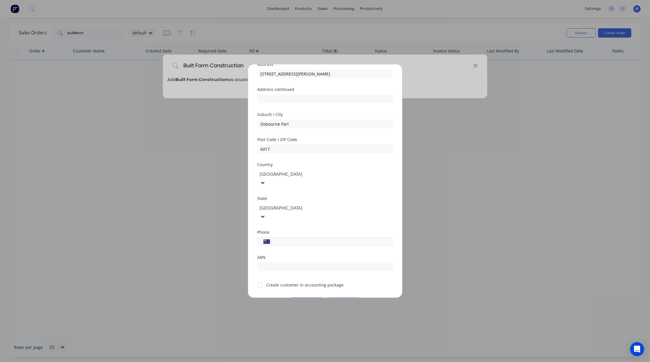
click at [304, 239] on input "tel" at bounding box center [332, 242] width 110 height 7
type input "0468 375 797"
type input "60675184915"
drag, startPoint x: 257, startPoint y: 269, endPoint x: 263, endPoint y: 272, distance: 6.4
click at [258, 280] on div at bounding box center [260, 286] width 12 height 12
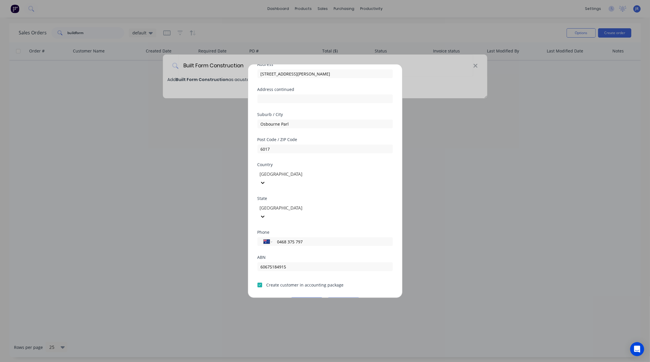
click at [306, 277] on form "Customer name Built Form Construction Address 8/7 Guthrie St Address continued …" at bounding box center [325, 172] width 135 height 270
click at [303, 298] on button "Save" at bounding box center [307, 302] width 32 height 9
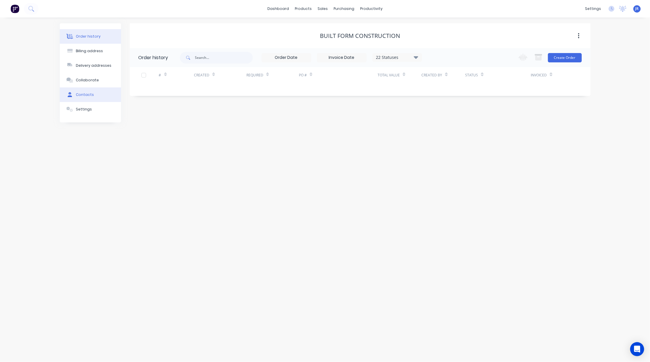
click at [95, 96] on button "Contacts" at bounding box center [90, 95] width 61 height 15
click at [565, 58] on button "Add contact" at bounding box center [572, 57] width 27 height 9
select select "AU"
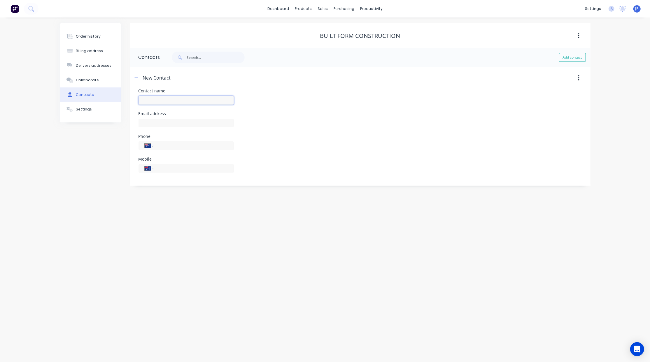
click at [156, 104] on input "text" at bounding box center [186, 100] width 95 height 9
type input "Yasir (Yas) Shwili"
click at [160, 117] on div at bounding box center [186, 125] width 95 height 17
select select "AU"
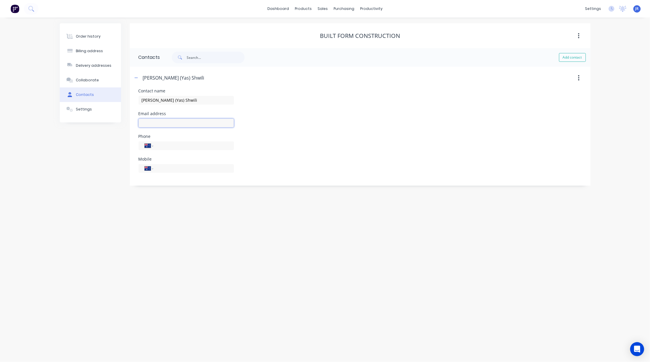
click at [160, 122] on input "text" at bounding box center [186, 123] width 95 height 9
click at [174, 118] on div at bounding box center [186, 125] width 95 height 17
click at [157, 123] on input "text" at bounding box center [186, 123] width 95 height 9
type input "ys@builtformconstruction.com.au"
click at [173, 144] on input "tel" at bounding box center [193, 145] width 70 height 7
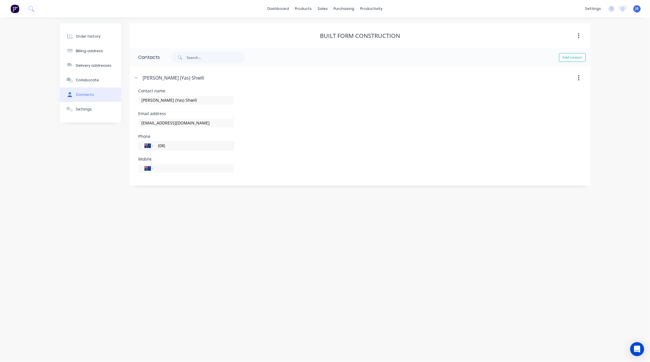
type input "0"
click at [172, 168] on input "tel" at bounding box center [193, 168] width 70 height 7
type input "0468 375 797"
click at [92, 38] on div "Order history" at bounding box center [88, 36] width 25 height 5
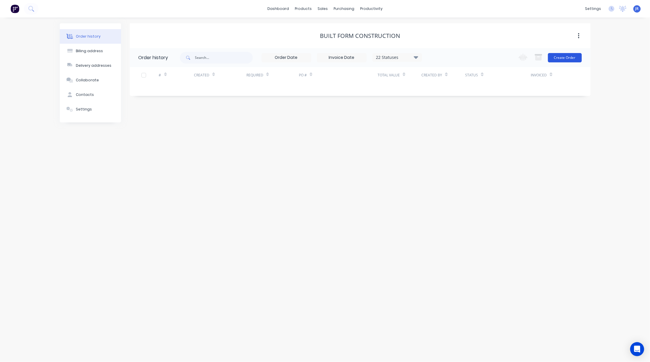
click at [567, 53] on button "Create Order" at bounding box center [565, 57] width 34 height 9
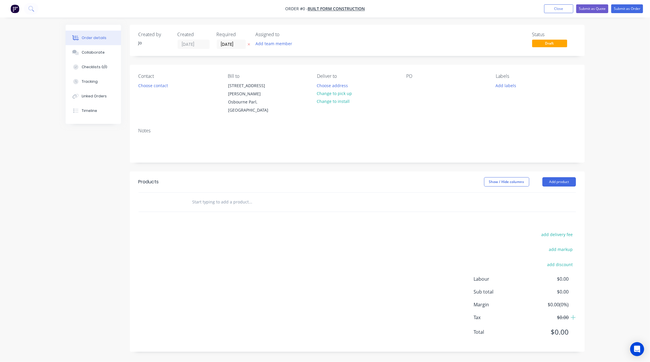
click at [236, 196] on input "text" at bounding box center [250, 202] width 117 height 12
type input "Quote"
click at [253, 219] on button "Add Quote to order" at bounding box center [282, 224] width 175 height 19
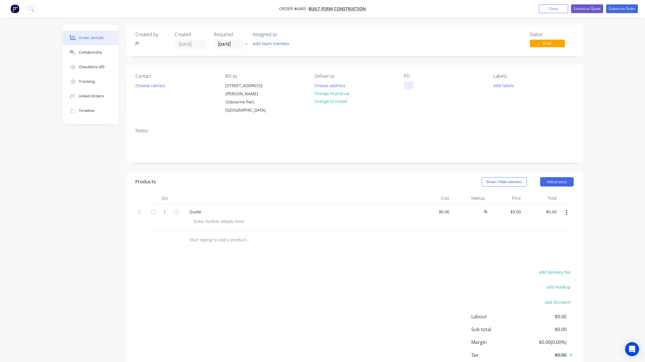
click at [411, 86] on div at bounding box center [408, 85] width 9 height 8
click at [82, 53] on div "Collaborate" at bounding box center [90, 52] width 23 height 5
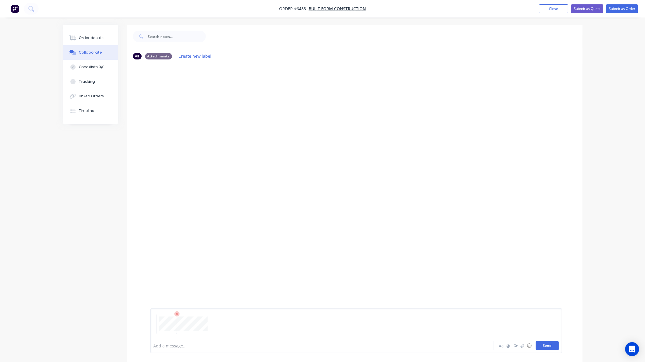
click at [541, 347] on button "Send" at bounding box center [546, 346] width 23 height 9
click at [102, 41] on button "Order details" at bounding box center [90, 38] width 55 height 15
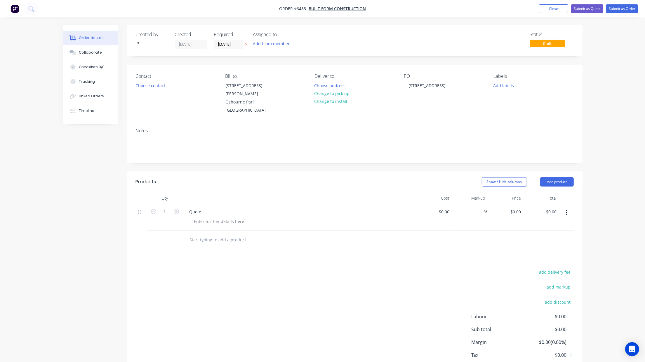
drag, startPoint x: 73, startPoint y: 265, endPoint x: 77, endPoint y: 264, distance: 4.7
click at [73, 265] on div "Created by Jo Created 26/08/25 Required 26/08/25 Assigned to Add team member St…" at bounding box center [322, 212] width 519 height 374
click at [85, 52] on div "Collaborate" at bounding box center [90, 52] width 23 height 5
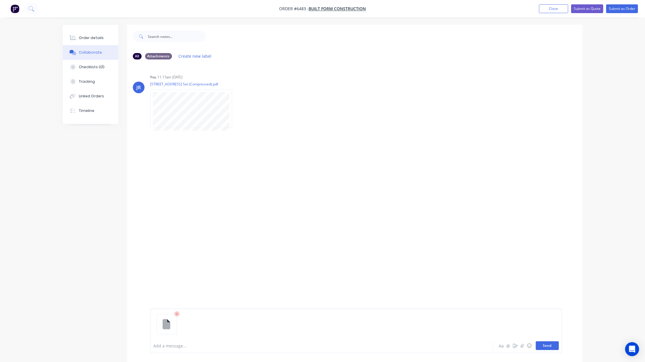
click at [537, 346] on button "Send" at bounding box center [546, 346] width 23 height 9
click at [543, 345] on button "Send" at bounding box center [546, 346] width 23 height 9
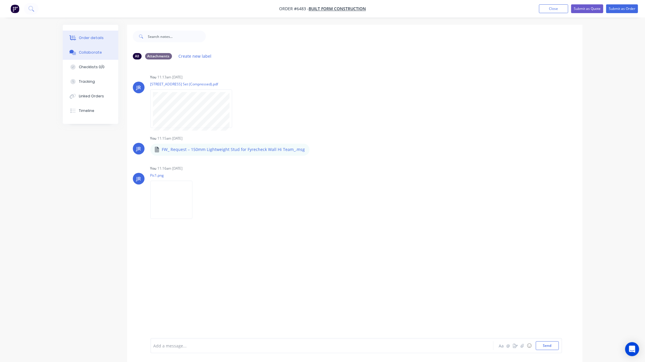
click at [86, 39] on div "Order details" at bounding box center [91, 37] width 25 height 5
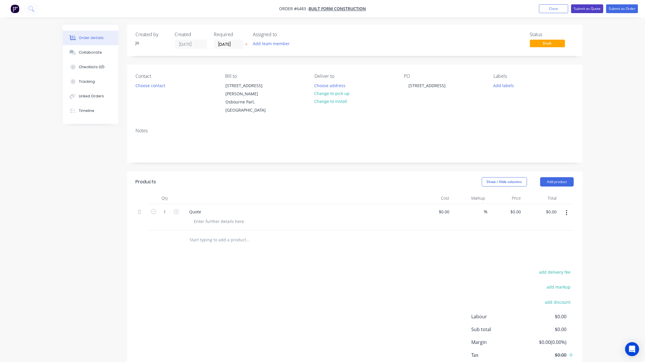
click at [589, 7] on button "Submit as Quote" at bounding box center [587, 8] width 32 height 9
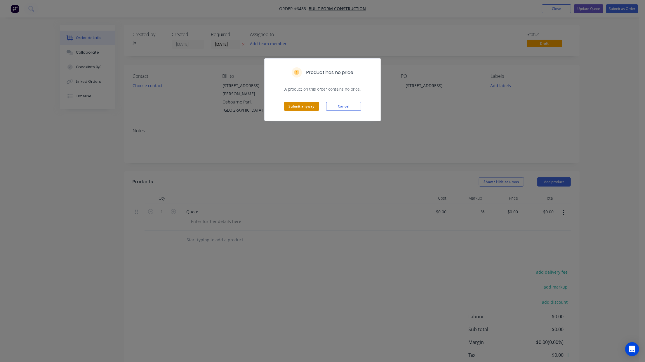
click at [306, 105] on button "Submit anyway" at bounding box center [301, 106] width 35 height 9
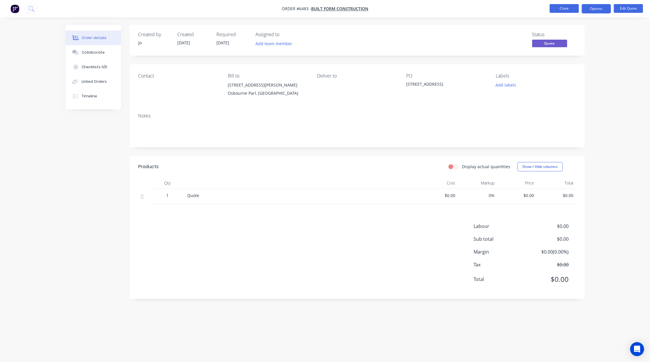
click at [562, 8] on button "Close" at bounding box center [564, 8] width 29 height 9
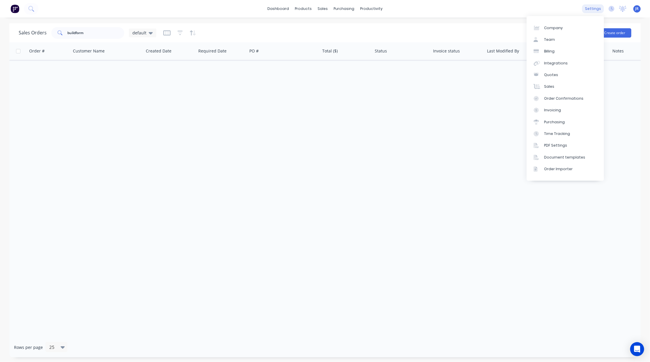
click at [594, 8] on div "settings" at bounding box center [593, 8] width 22 height 9
click at [558, 40] on link "Team" at bounding box center [565, 40] width 77 height 12
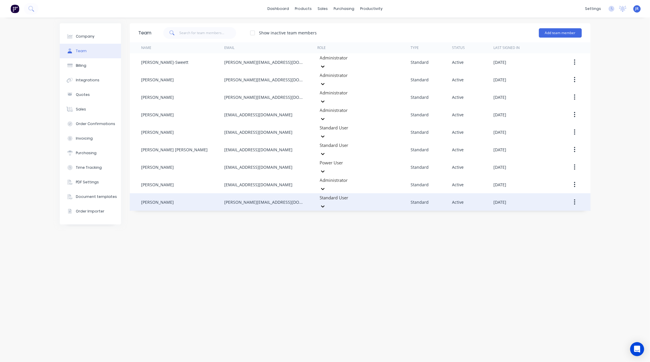
click at [573, 197] on button "button" at bounding box center [575, 202] width 14 height 11
click at [546, 237] on div "Delete" at bounding box center [554, 241] width 45 height 8
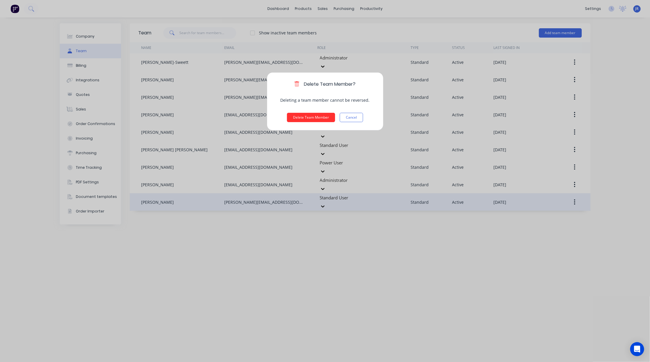
click at [315, 122] on button "Delete Team Member" at bounding box center [311, 117] width 48 height 9
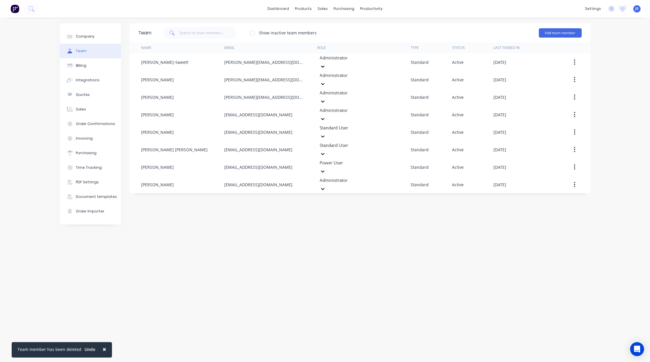
drag, startPoint x: 557, startPoint y: 32, endPoint x: 511, endPoint y: 40, distance: 46.8
click at [557, 33] on button "Add team member" at bounding box center [560, 32] width 43 height 9
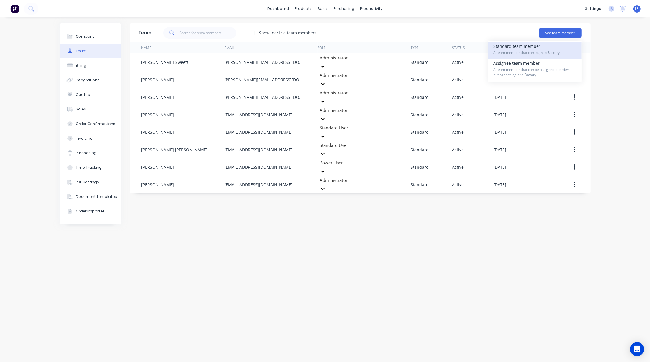
click at [514, 51] on span "A team member that can login to Factory" at bounding box center [535, 52] width 83 height 5
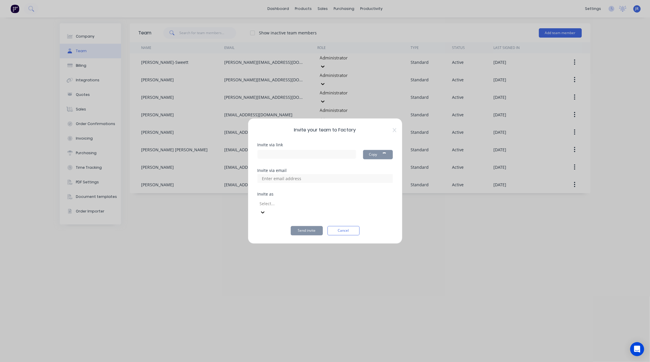
type input "https://app.factory.app/invite/4SJmlA5F"
click at [279, 183] on input at bounding box center [288, 178] width 58 height 9
type input "mark@steelscene.com.au"
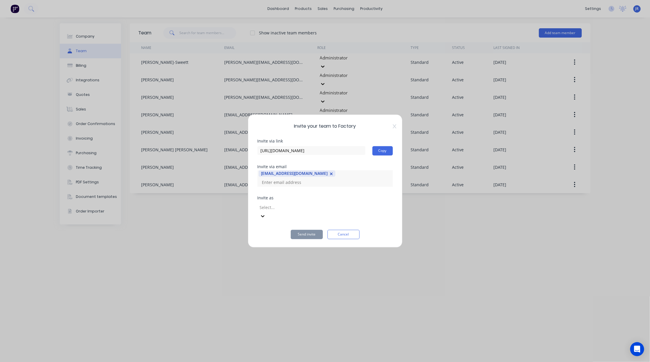
click at [268, 205] on div at bounding box center [301, 207] width 84 height 7
click at [268, 210] on div at bounding box center [301, 207] width 84 height 7
click at [275, 362] on div "Administrator Access and make changes to all elements of Factory." at bounding box center [325, 368] width 650 height 12
click at [308, 230] on button "Send invite" at bounding box center [307, 234] width 32 height 9
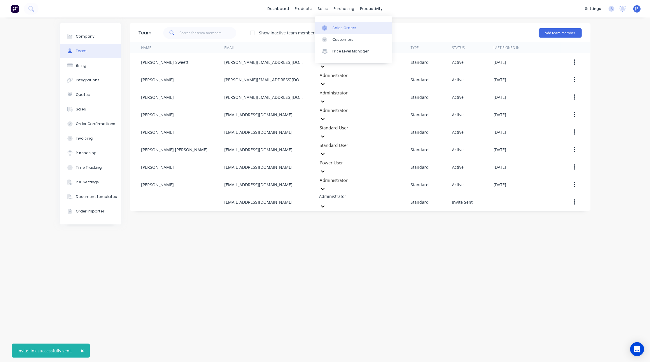
click at [324, 27] on icon at bounding box center [324, 27] width 5 height 5
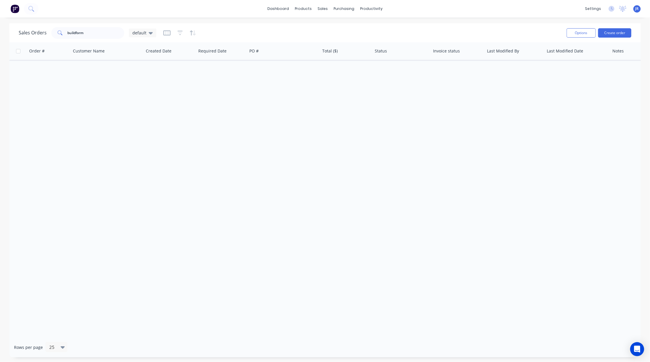
drag, startPoint x: 601, startPoint y: 94, endPoint x: 601, endPoint y: 97, distance: 3.3
click at [601, 94] on div "Order # Customer Name Created Date Required Date PO # Total ($) Status Invoice …" at bounding box center [325, 189] width 632 height 295
drag, startPoint x: 86, startPoint y: 30, endPoint x: 0, endPoint y: 31, distance: 85.8
click at [0, 32] on div "Sales Orders buildform default Options Create order Order # Customer Name Creat…" at bounding box center [325, 190] width 650 height 334
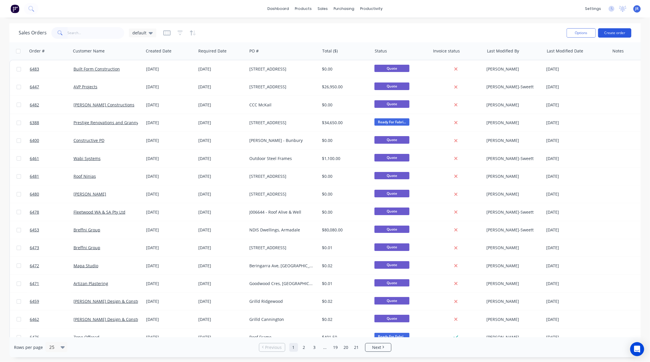
click at [610, 30] on button "Create order" at bounding box center [614, 32] width 33 height 9
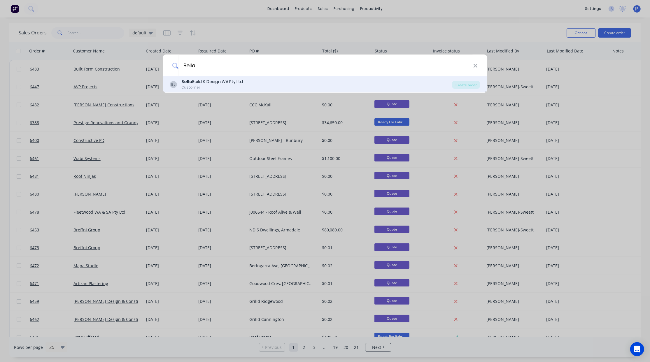
type input "Bella"
click at [257, 84] on div "BL Bella Build & Design WA Pty Ltd Customer" at bounding box center [311, 84] width 282 height 11
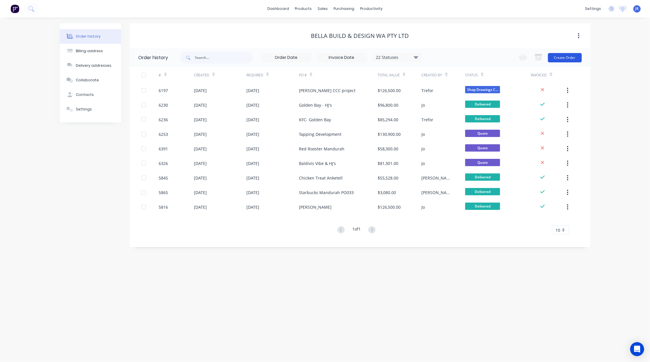
click at [570, 57] on button "Create Order" at bounding box center [565, 57] width 34 height 9
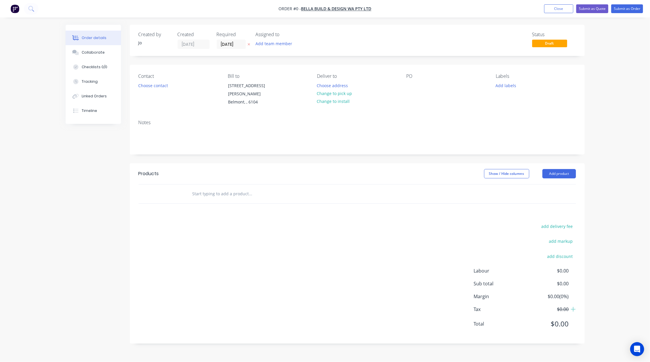
click at [228, 190] on input "text" at bounding box center [250, 194] width 117 height 12
type input "Quote"
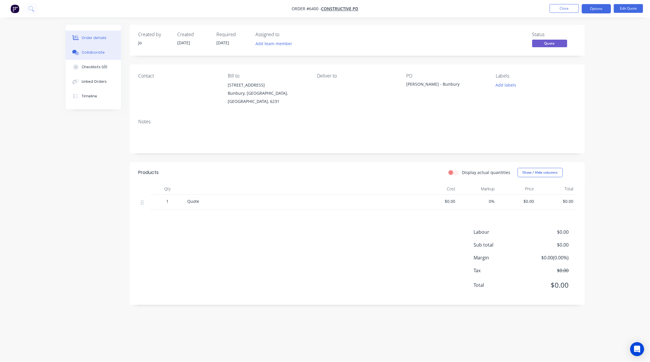
click at [94, 53] on div "Collaborate" at bounding box center [93, 52] width 23 height 5
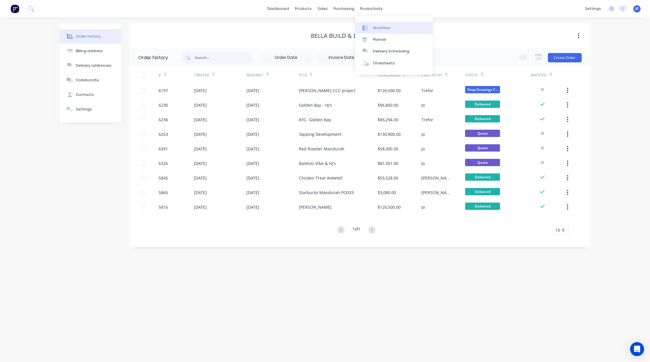
click at [373, 25] on div "Workflow" at bounding box center [382, 27] width 18 height 5
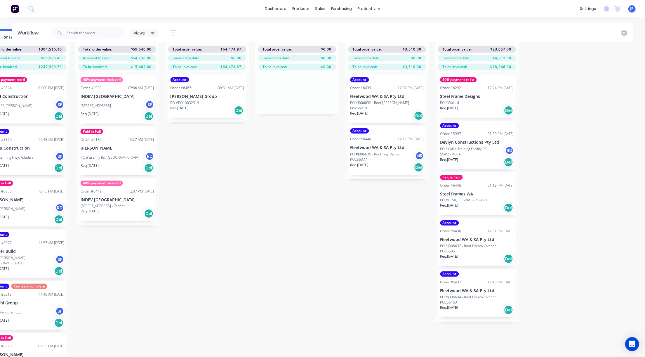
scroll to position [0, 836]
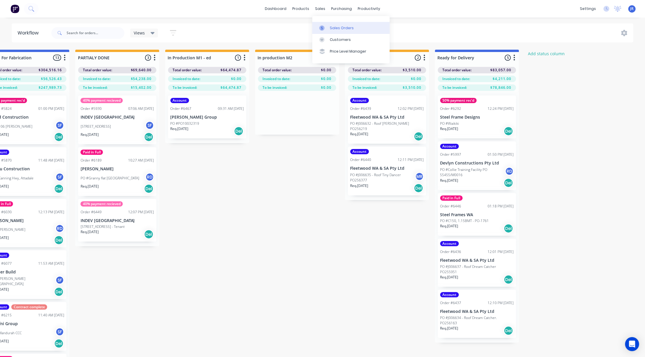
click at [325, 28] on div at bounding box center [323, 27] width 9 height 5
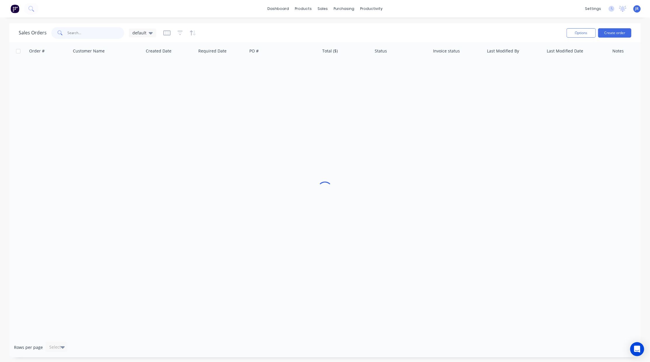
click at [84, 34] on input "text" at bounding box center [96, 33] width 57 height 12
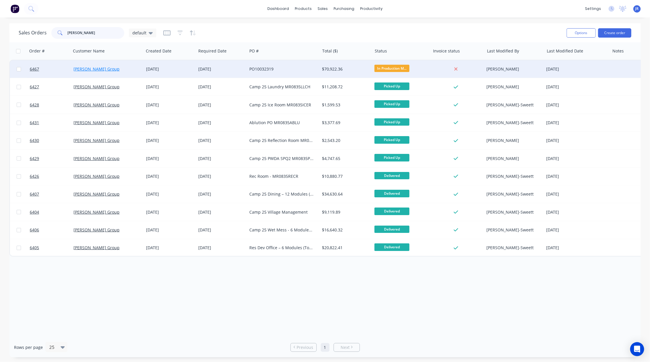
type input "[PERSON_NAME]"
click at [92, 71] on link "[PERSON_NAME] Group" at bounding box center [97, 69] width 46 height 6
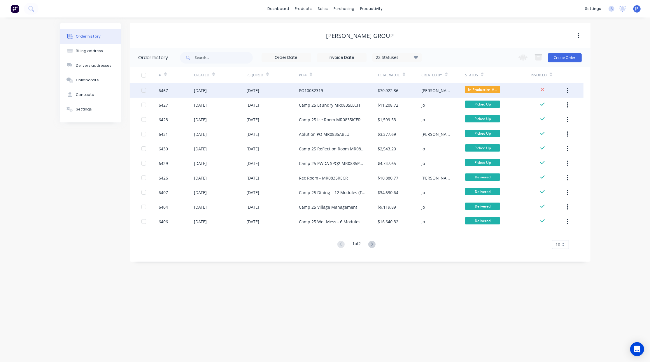
click at [160, 92] on div "6467" at bounding box center [163, 91] width 9 height 6
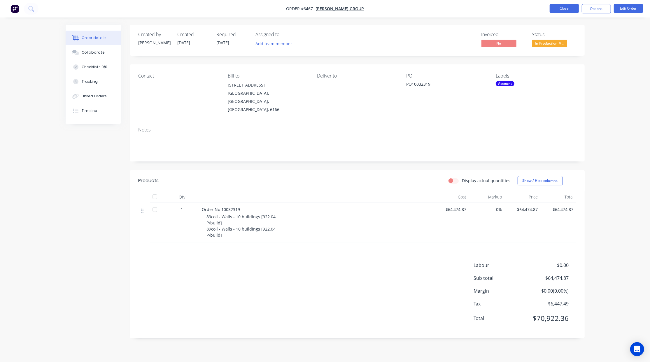
click at [563, 6] on button "Close" at bounding box center [564, 8] width 29 height 9
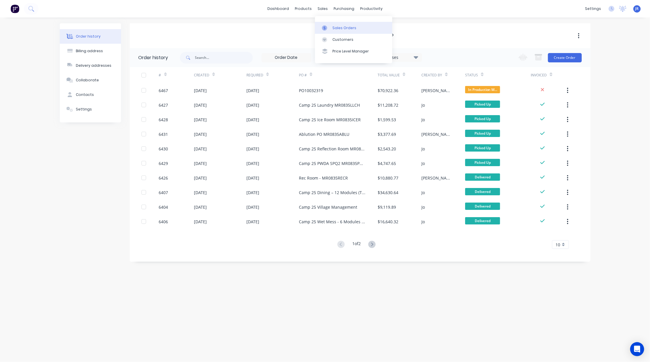
click at [327, 28] on icon at bounding box center [324, 27] width 5 height 5
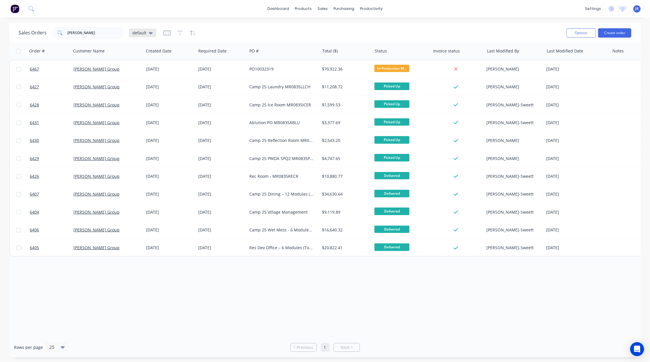
click at [154, 33] on div "default" at bounding box center [142, 33] width 27 height 9
click at [147, 107] on button "Not Invoiced" at bounding box center [164, 105] width 67 height 7
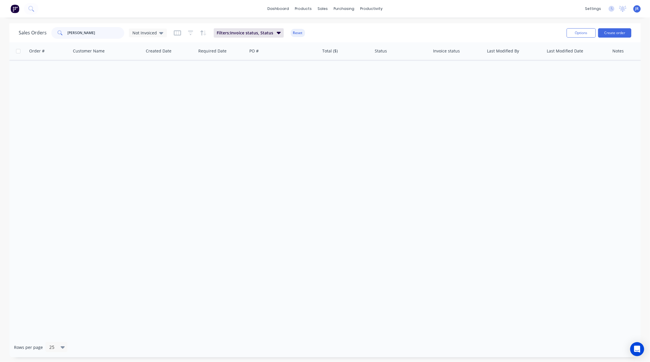
drag, startPoint x: 86, startPoint y: 30, endPoint x: 0, endPoint y: 37, distance: 86.1
click at [9, 35] on div "Sales Orders [PERSON_NAME] Not Invoiced Filters: Invoice status, Status Reset O…" at bounding box center [325, 190] width 650 height 334
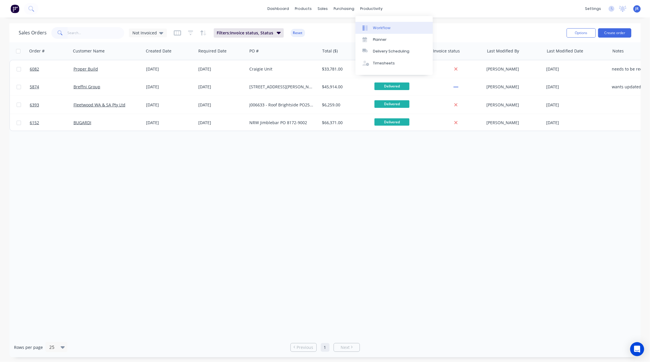
click at [368, 31] on link "Workflow" at bounding box center [394, 28] width 77 height 12
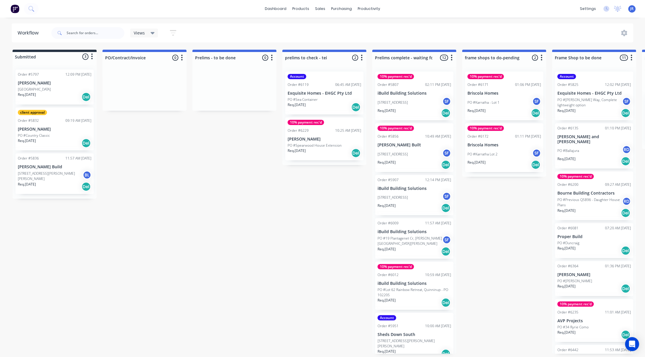
scroll to position [0, 836]
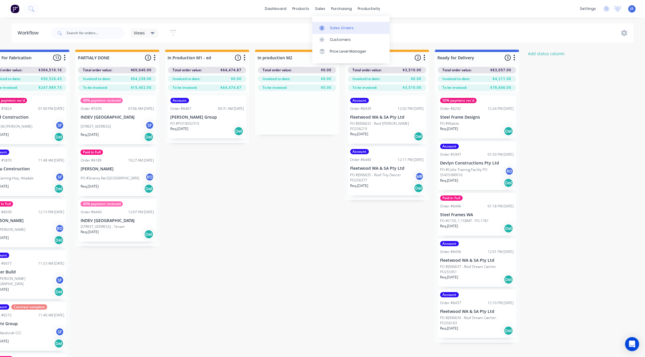
click at [319, 27] on icon at bounding box center [321, 27] width 5 height 5
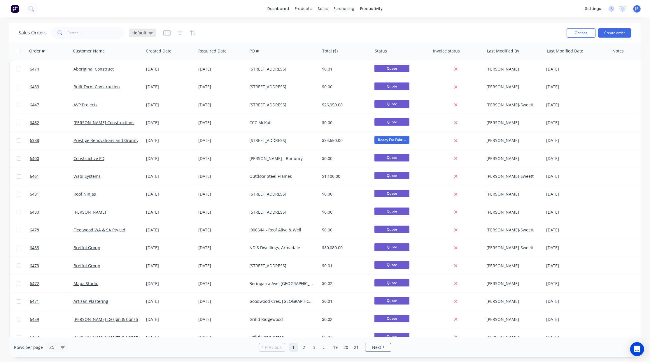
click at [146, 33] on div "default" at bounding box center [142, 32] width 20 height 5
click at [152, 103] on button "Not Invoiced" at bounding box center [164, 105] width 67 height 7
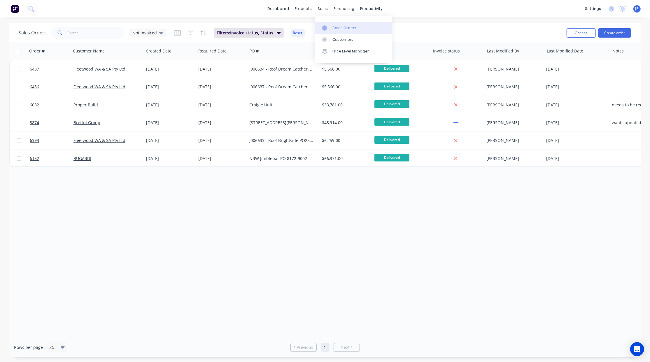
click at [327, 31] on link "Sales Orders" at bounding box center [353, 28] width 77 height 12
click at [89, 33] on input "text" at bounding box center [96, 33] width 57 height 12
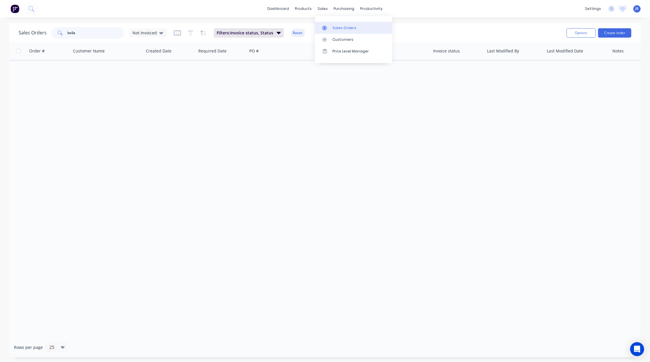
type input "bella"
click at [321, 26] on link "Sales Orders" at bounding box center [353, 28] width 77 height 12
click at [157, 31] on div "Not Invoiced" at bounding box center [147, 32] width 31 height 5
click at [149, 94] on button "default (Default)" at bounding box center [164, 94] width 67 height 7
